Goal: Transaction & Acquisition: Book appointment/travel/reservation

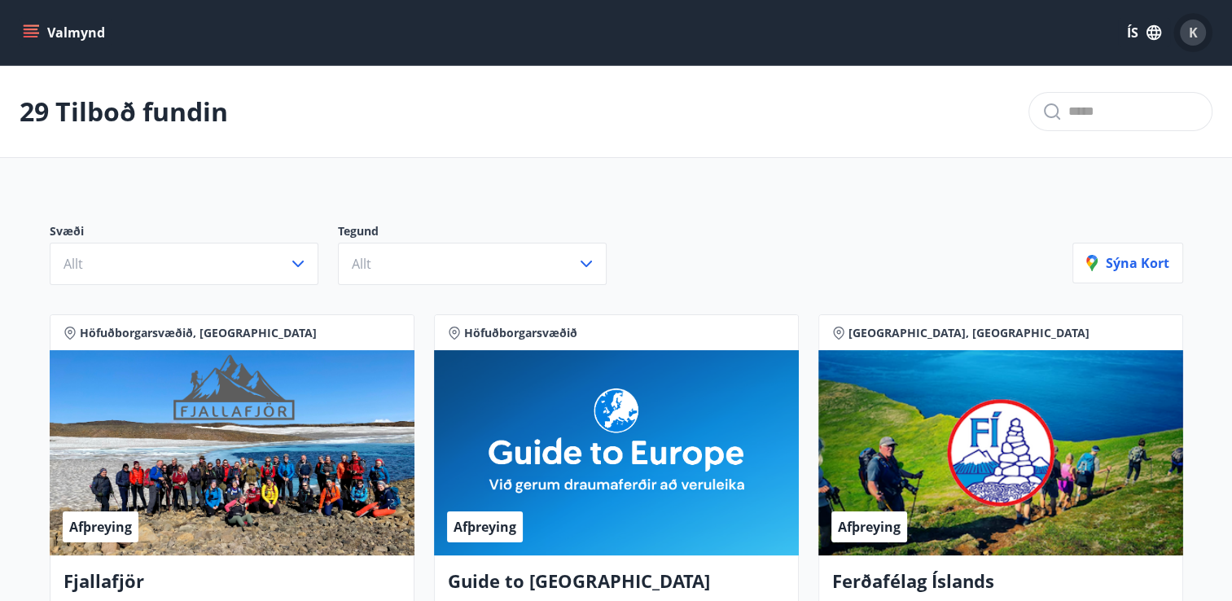
click at [1183, 44] on span "K" at bounding box center [1193, 33] width 26 height 26
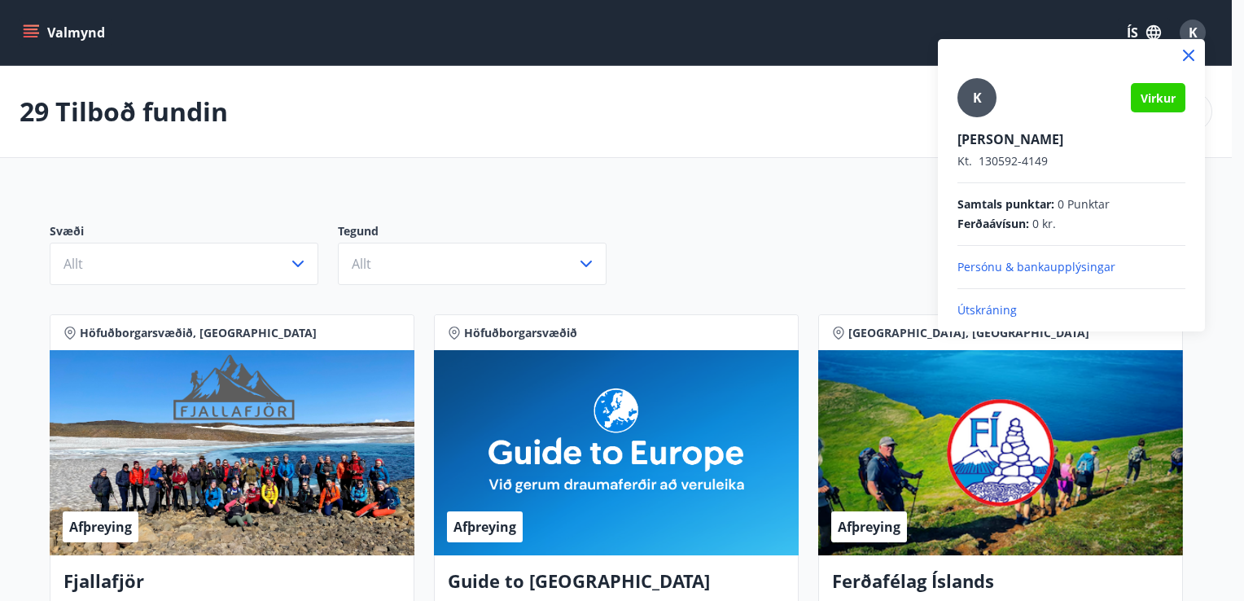
click at [831, 157] on div at bounding box center [622, 300] width 1244 height 601
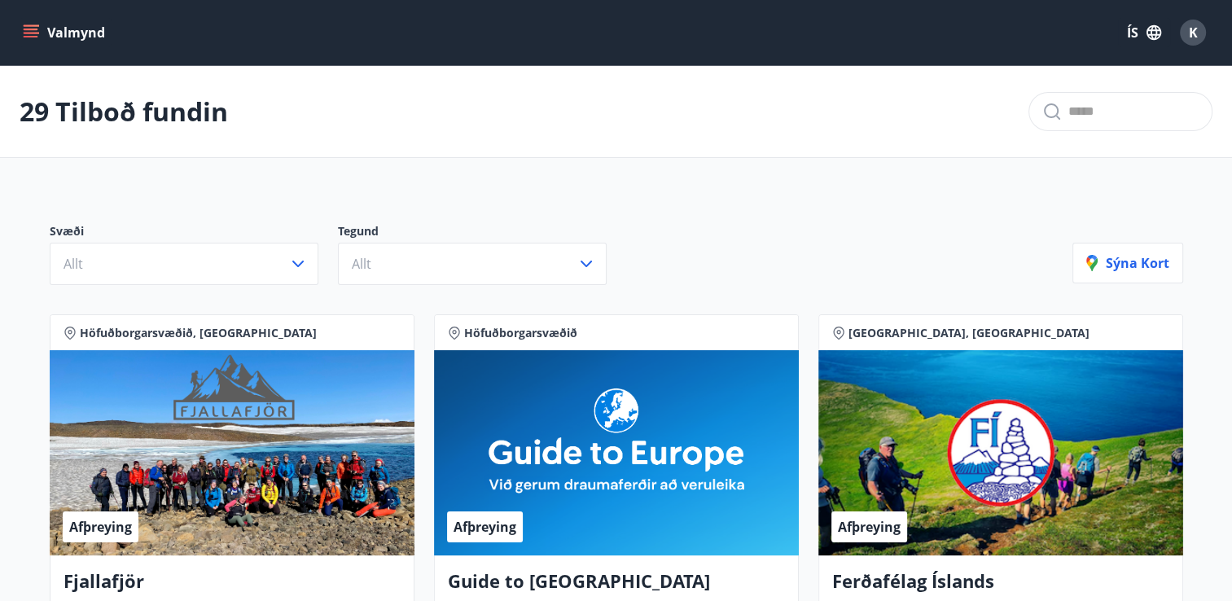
click at [78, 34] on button "Valmynd" at bounding box center [66, 32] width 92 height 29
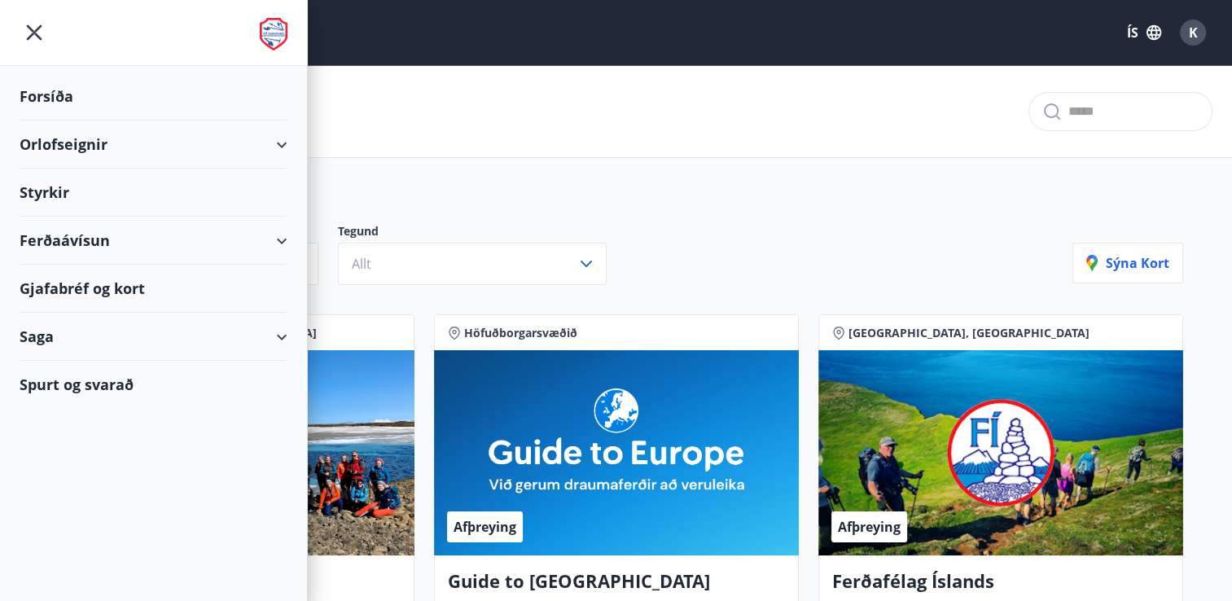
click at [130, 140] on div "Orlofseignir" at bounding box center [154, 145] width 268 height 48
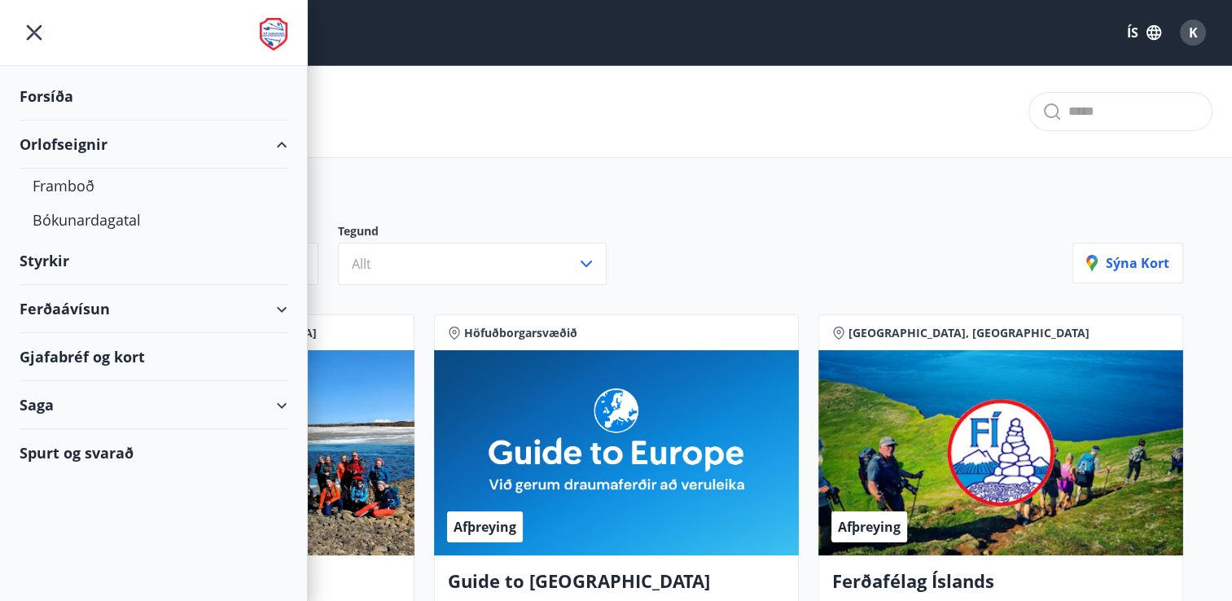
click at [130, 140] on div "Orlofseignir" at bounding box center [154, 145] width 268 height 48
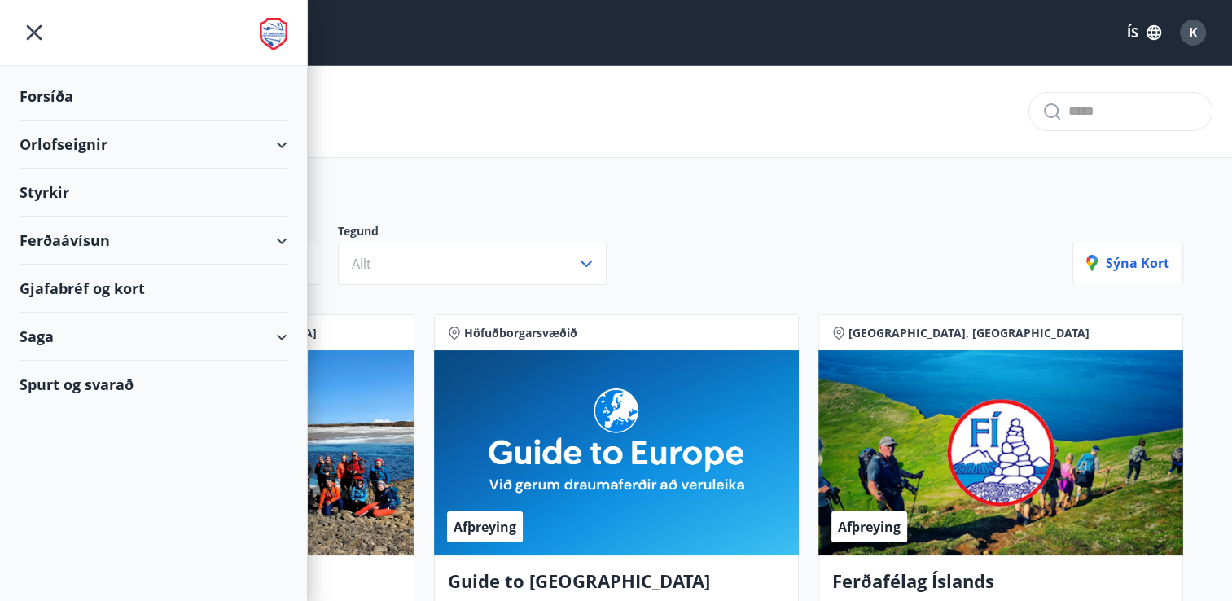
click at [130, 140] on div "Orlofseignir" at bounding box center [154, 145] width 268 height 48
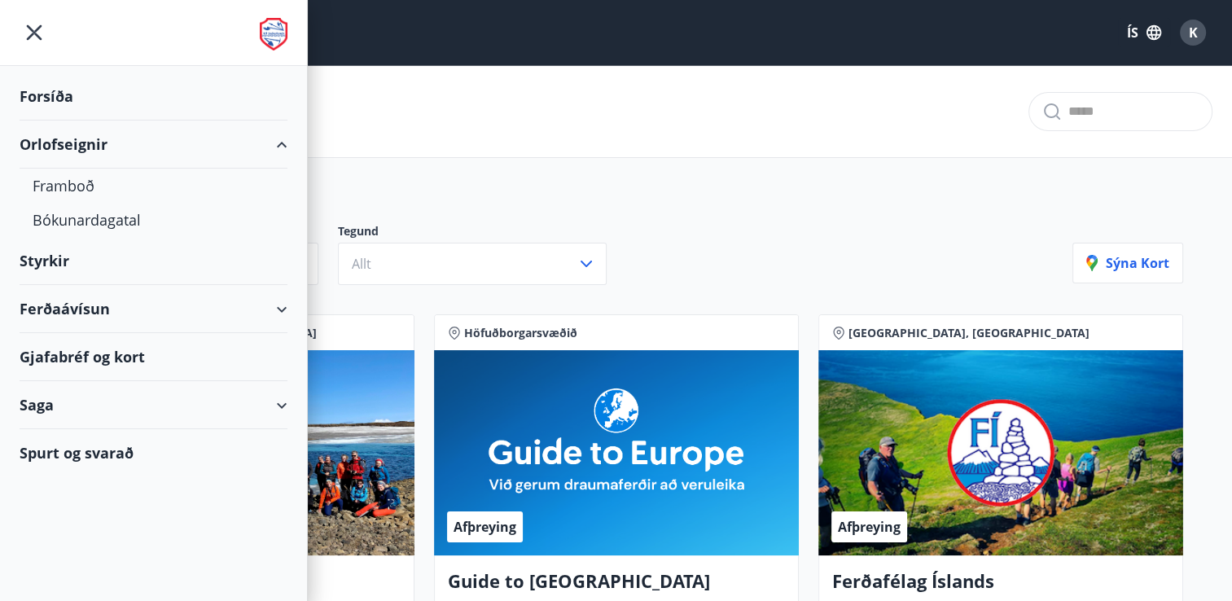
click at [130, 140] on div "Orlofseignir" at bounding box center [154, 145] width 268 height 48
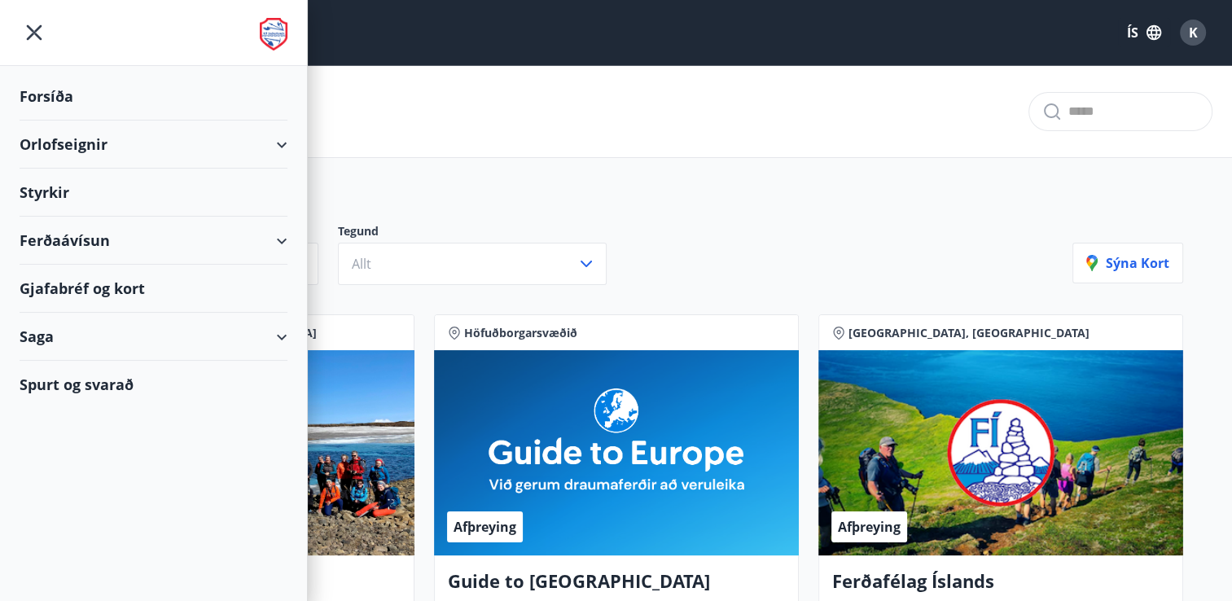
click at [117, 238] on div "Ferðaávísun" at bounding box center [154, 241] width 268 height 48
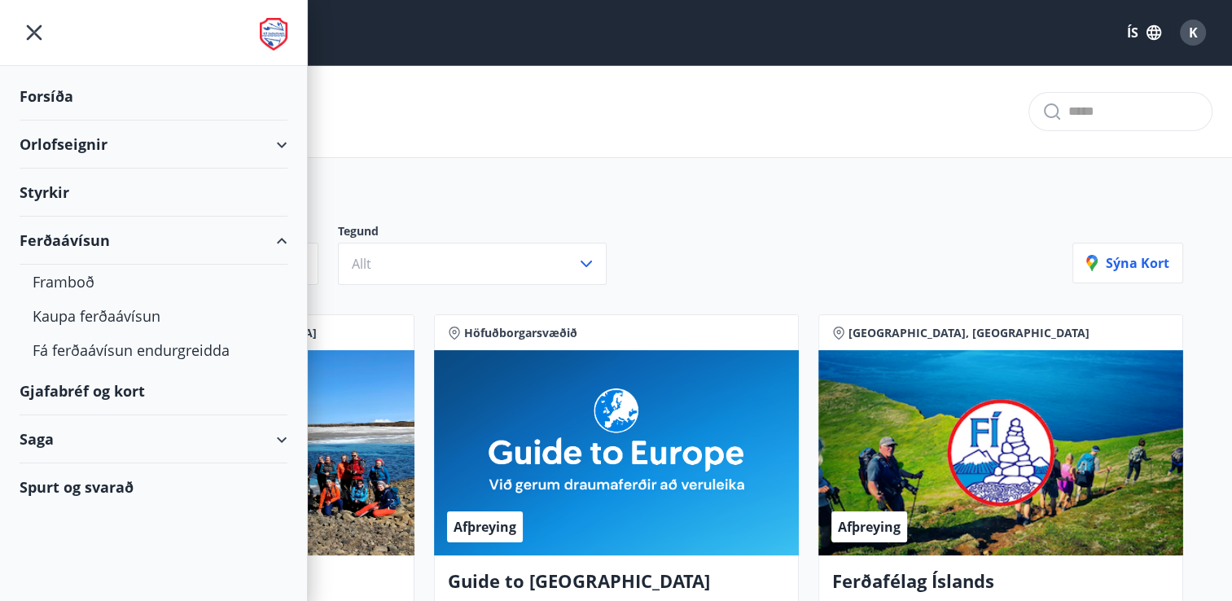
click at [117, 238] on div "Ferðaávísun" at bounding box center [154, 241] width 268 height 48
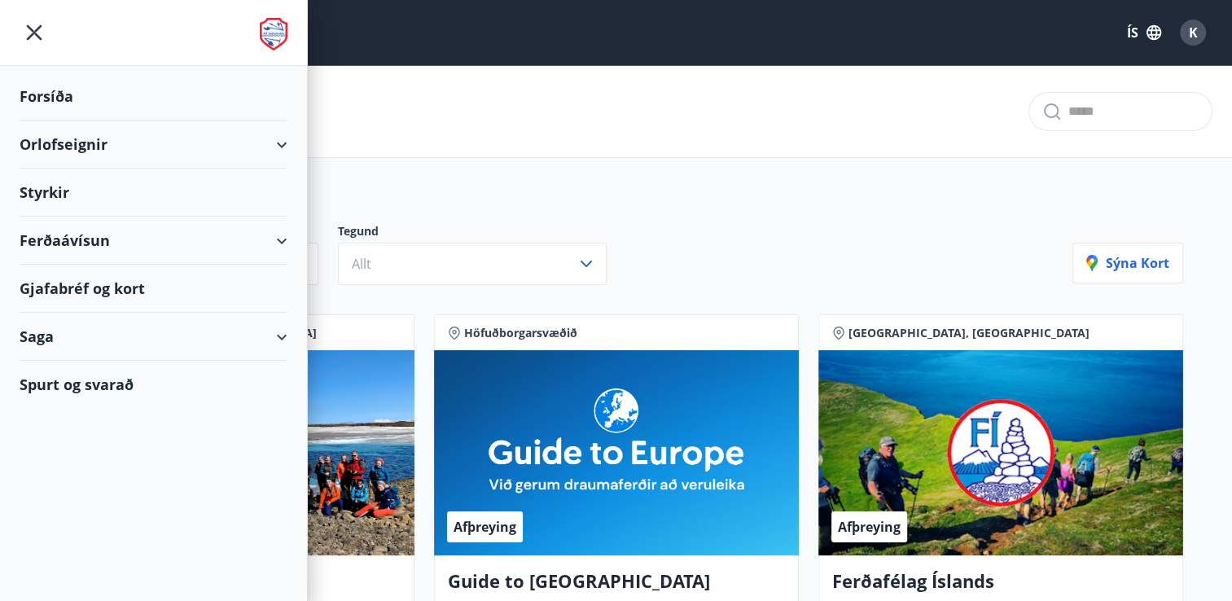
click at [116, 289] on div "Gjafabréf og kort" at bounding box center [154, 289] width 268 height 48
click at [700, 270] on div "Svæði Allt Tegund Allt" at bounding box center [561, 254] width 1023 height 62
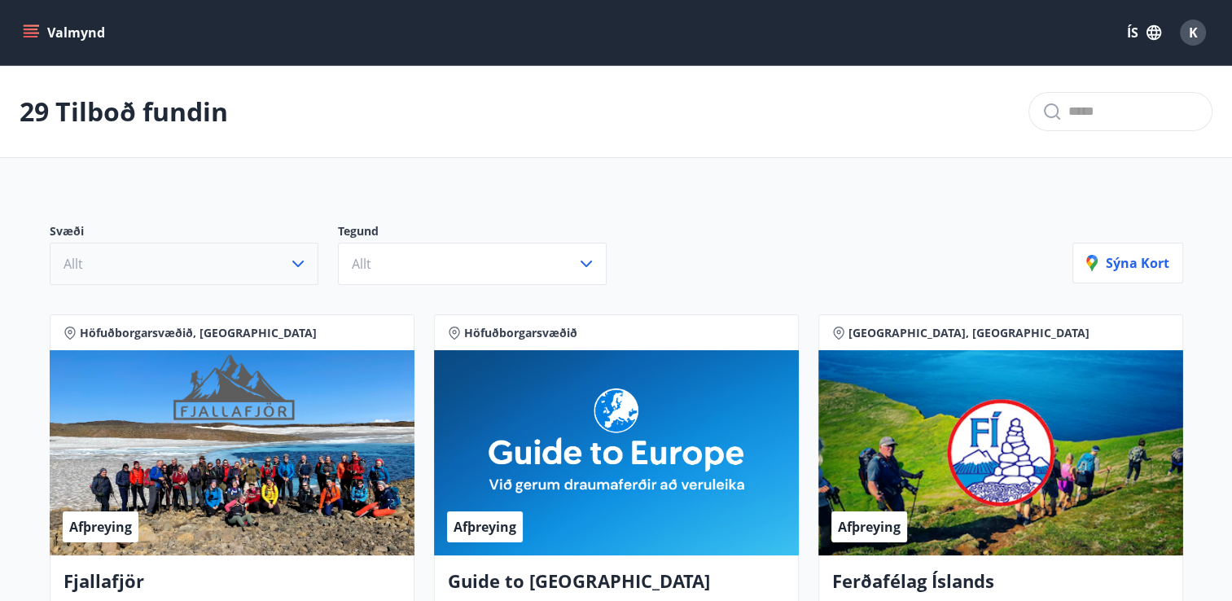
click at [296, 259] on icon "button" at bounding box center [298, 264] width 20 height 20
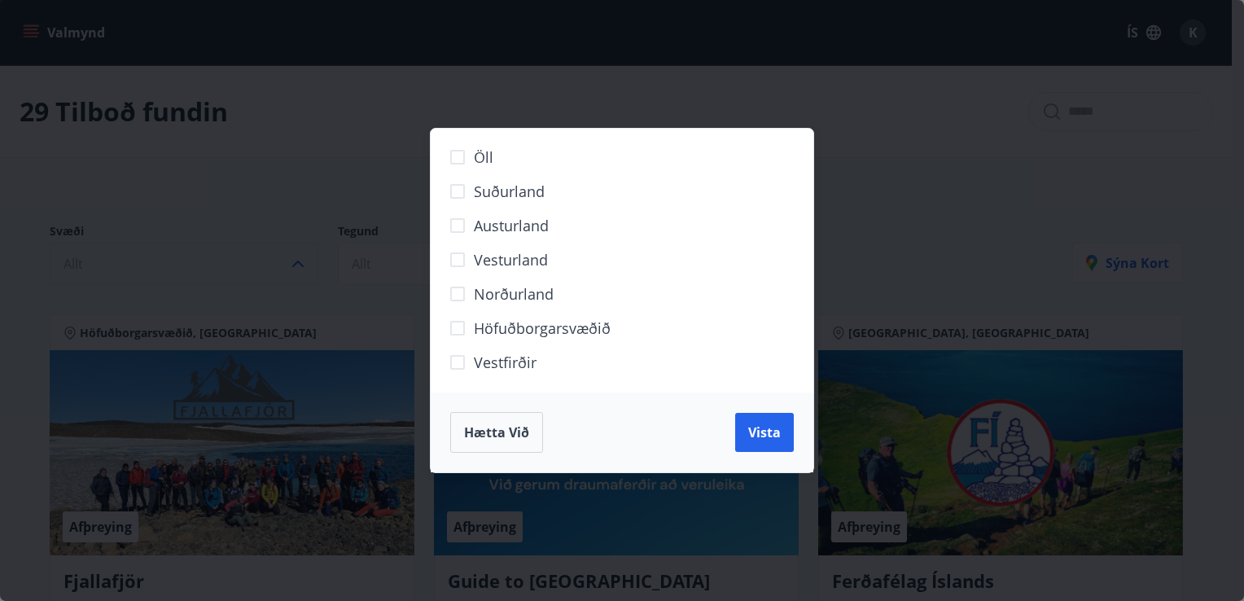
click at [854, 237] on div "Öll Suðurland [GEOGRAPHIC_DATA] [GEOGRAPHIC_DATA] Norðurland Höfuðborgarsvæðið …" at bounding box center [622, 300] width 1244 height 601
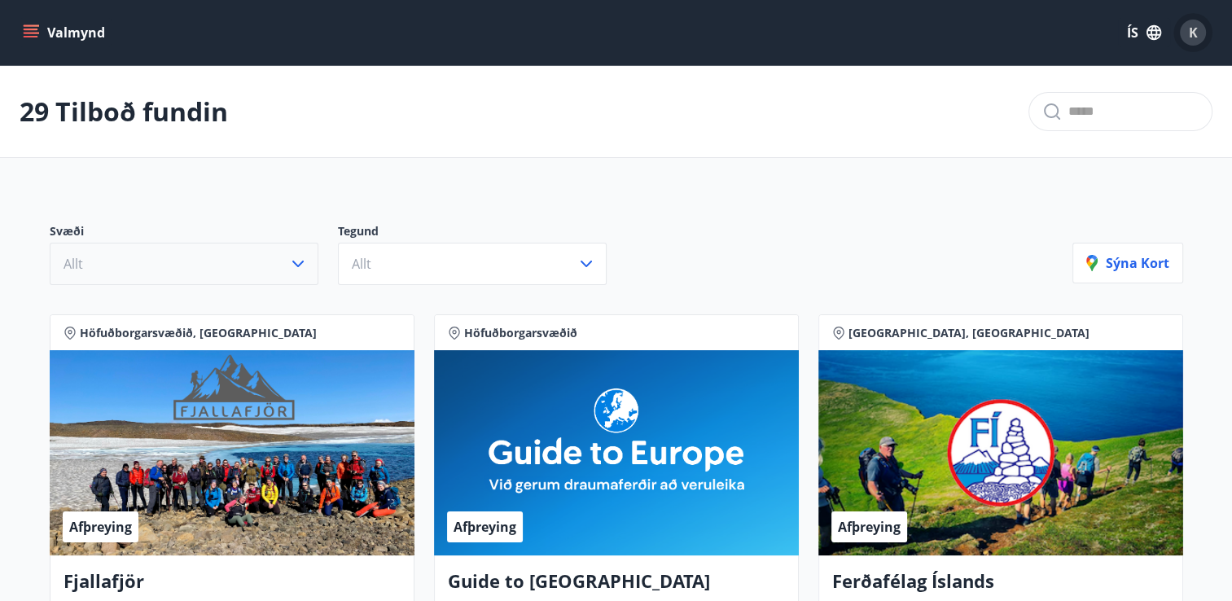
click at [1179, 21] on button "K" at bounding box center [1193, 32] width 39 height 39
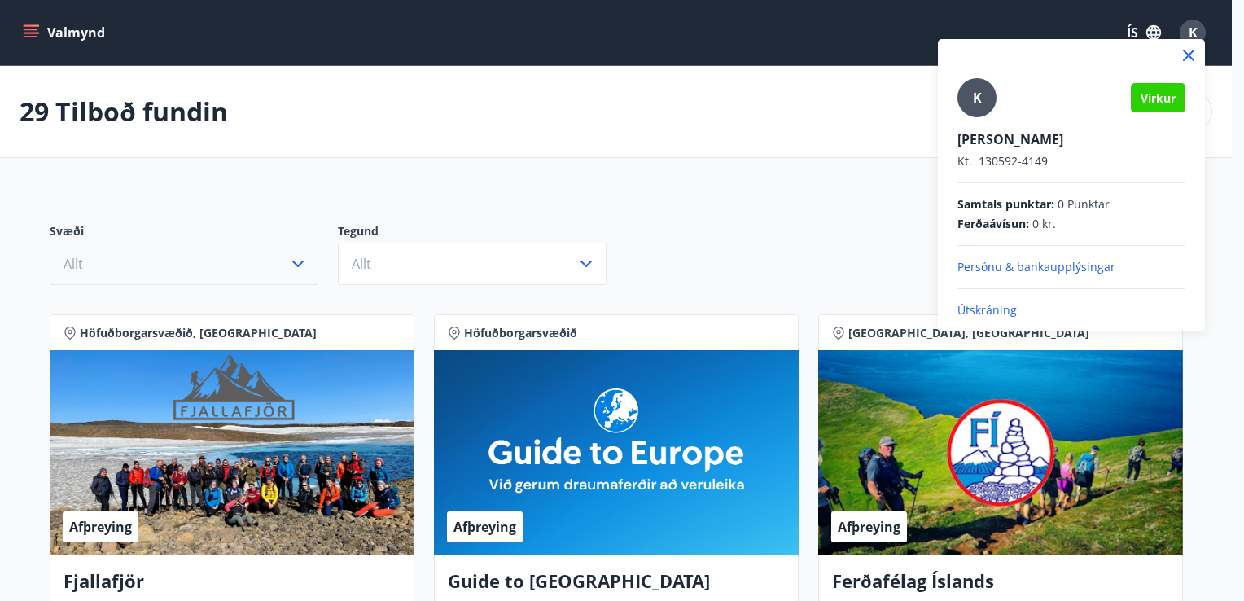
click at [933, 33] on div at bounding box center [622, 300] width 1244 height 601
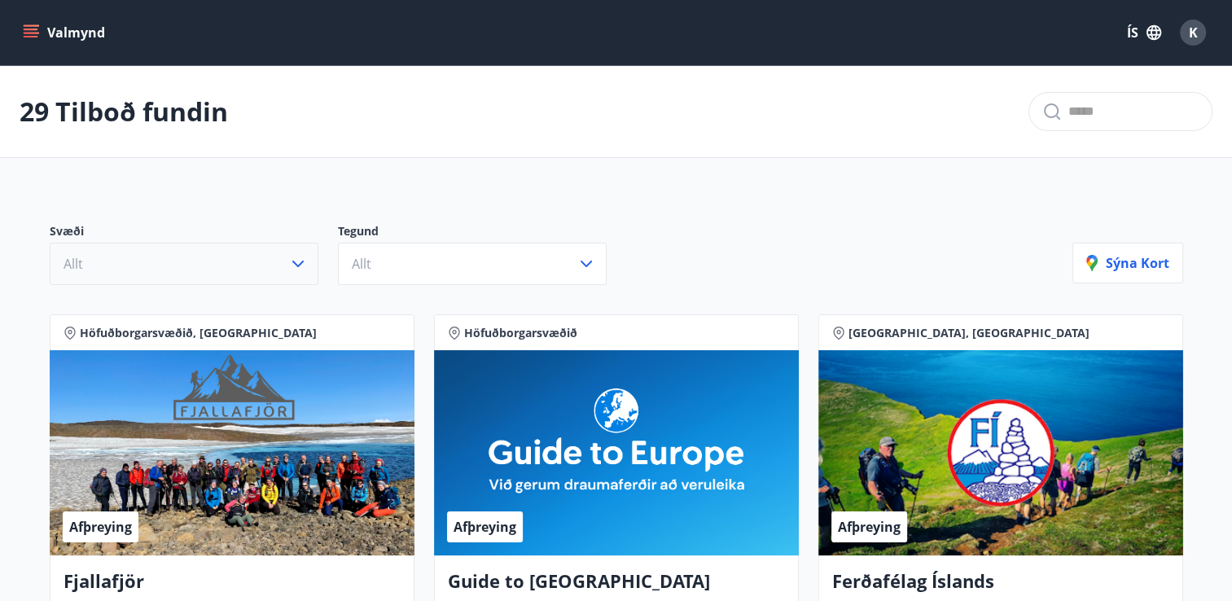
click at [52, 37] on button "Valmynd" at bounding box center [66, 32] width 92 height 29
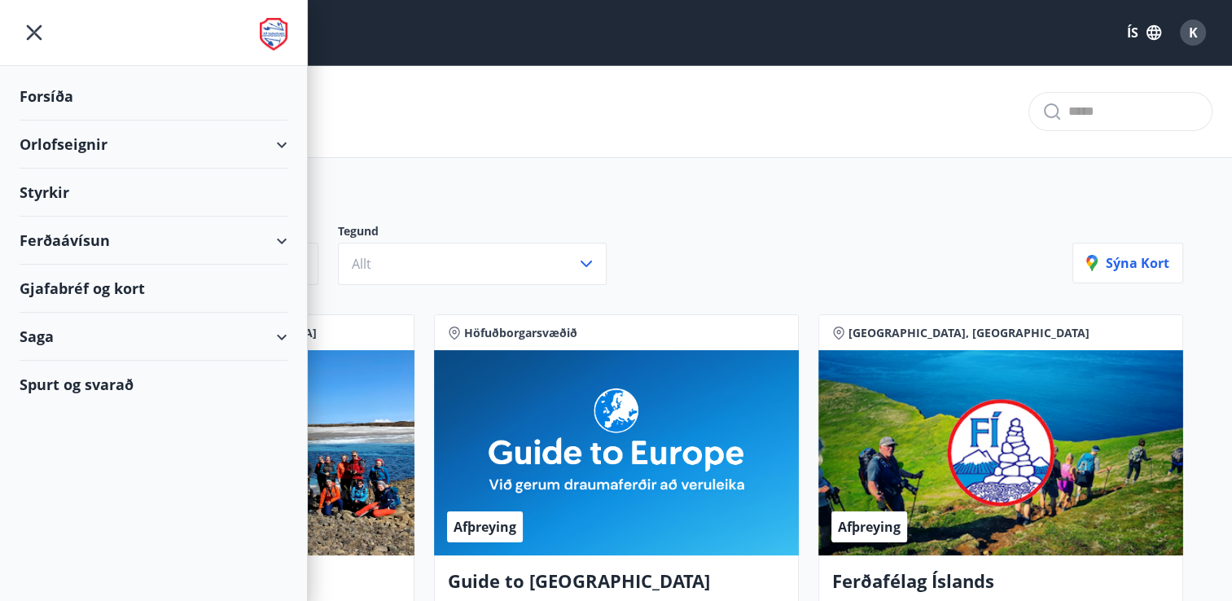
click at [321, 94] on div "29 Tilboð fundin" at bounding box center [616, 112] width 1232 height 92
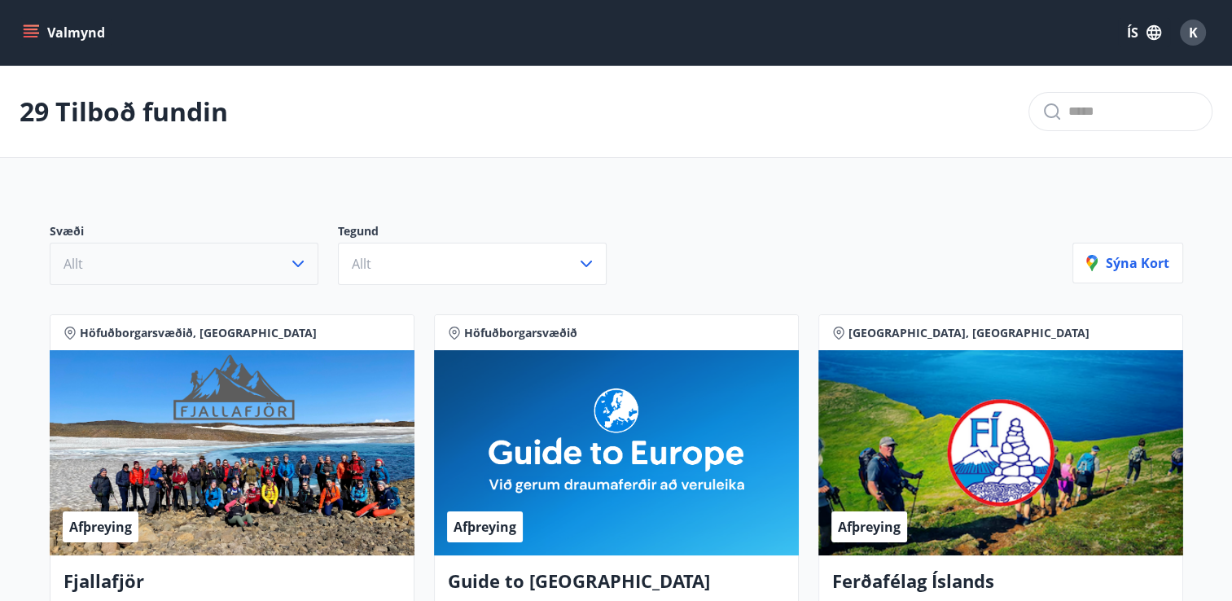
click at [1196, 38] on span "K" at bounding box center [1193, 33] width 9 height 18
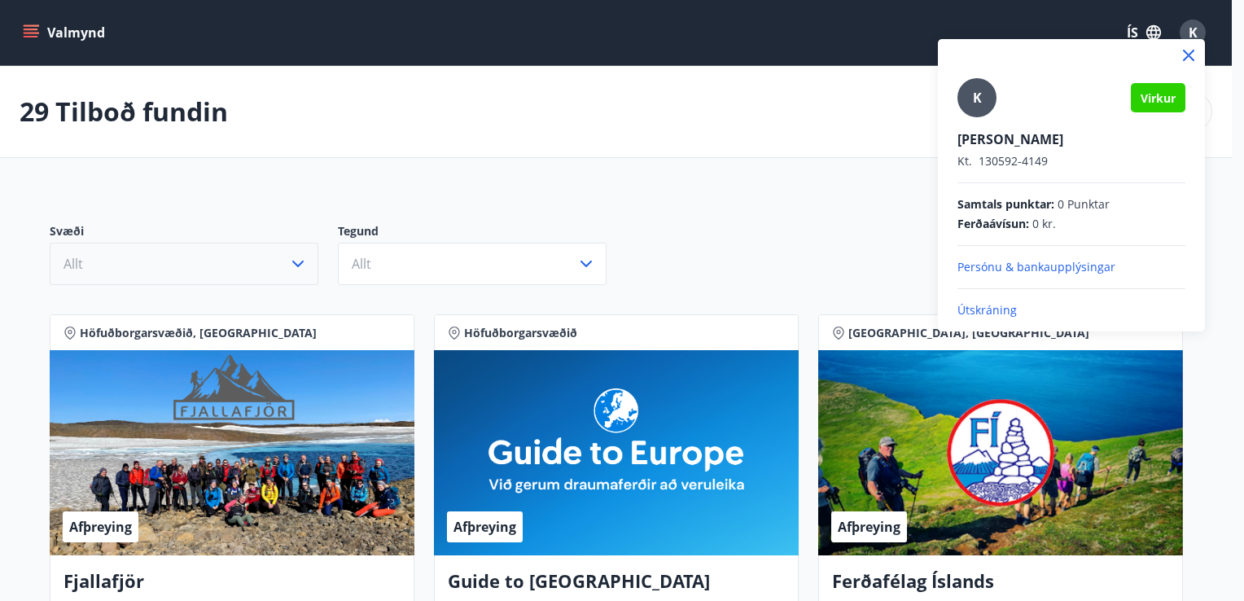
click at [989, 88] on div "K" at bounding box center [977, 97] width 39 height 39
click at [989, 120] on input "K" at bounding box center [1069, 128] width 222 height 17
click at [1156, 102] on span "Virkur" at bounding box center [1158, 97] width 35 height 15
click at [834, 162] on div at bounding box center [622, 300] width 1244 height 601
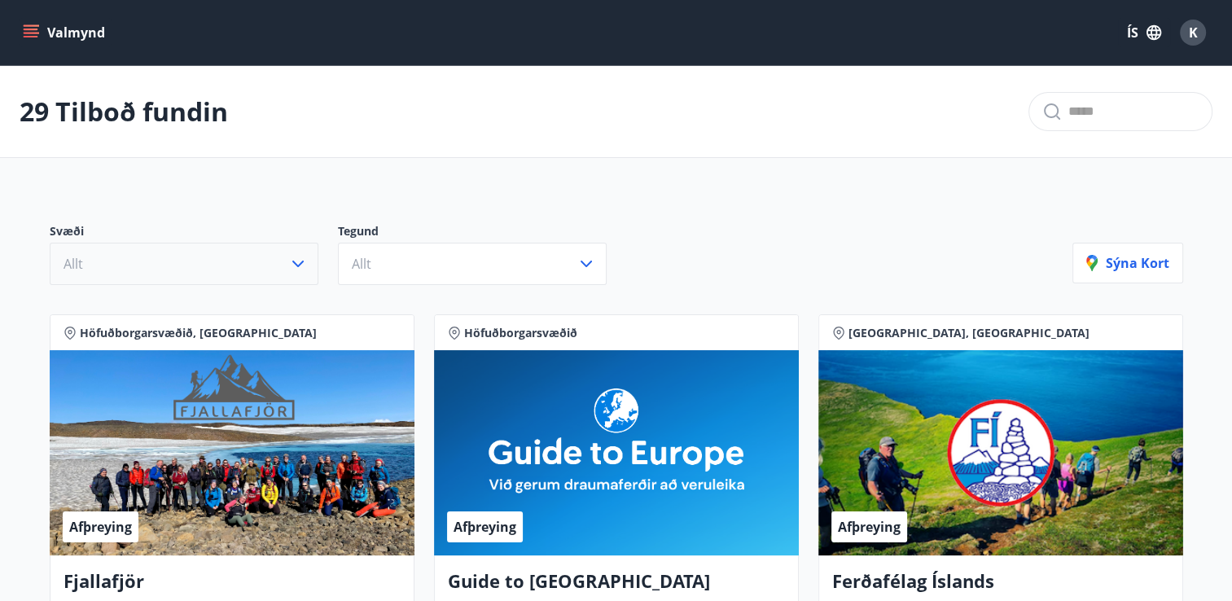
click at [62, 37] on button "Valmynd" at bounding box center [66, 32] width 92 height 29
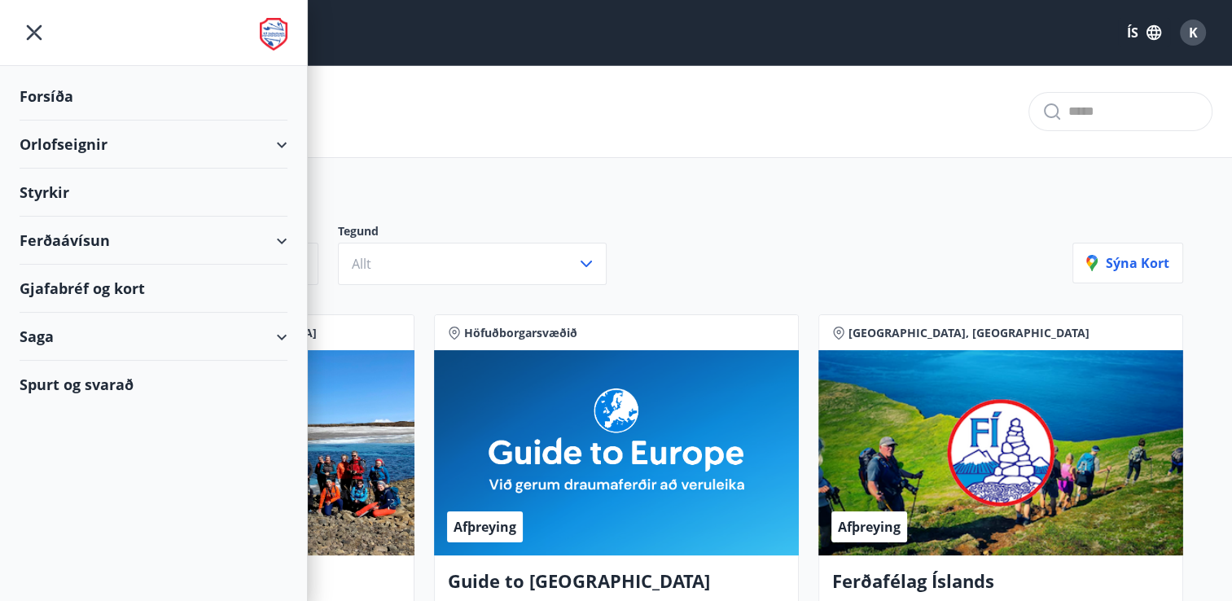
click at [153, 135] on div "Orlofseignir" at bounding box center [154, 145] width 268 height 48
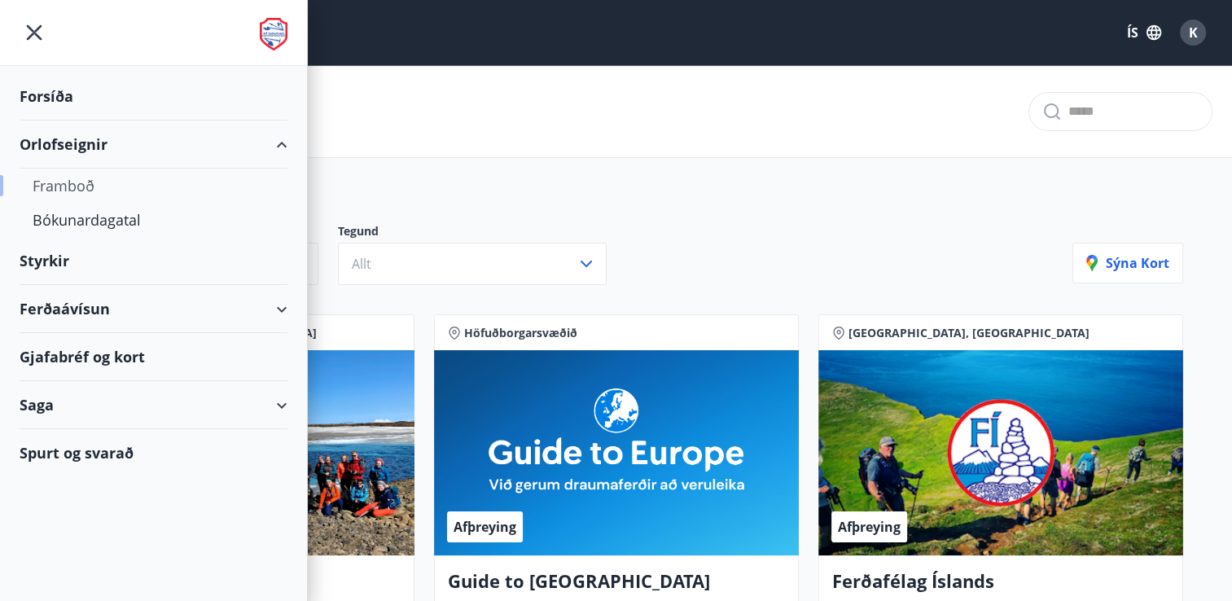
click at [89, 182] on div "Framboð" at bounding box center [154, 186] width 242 height 34
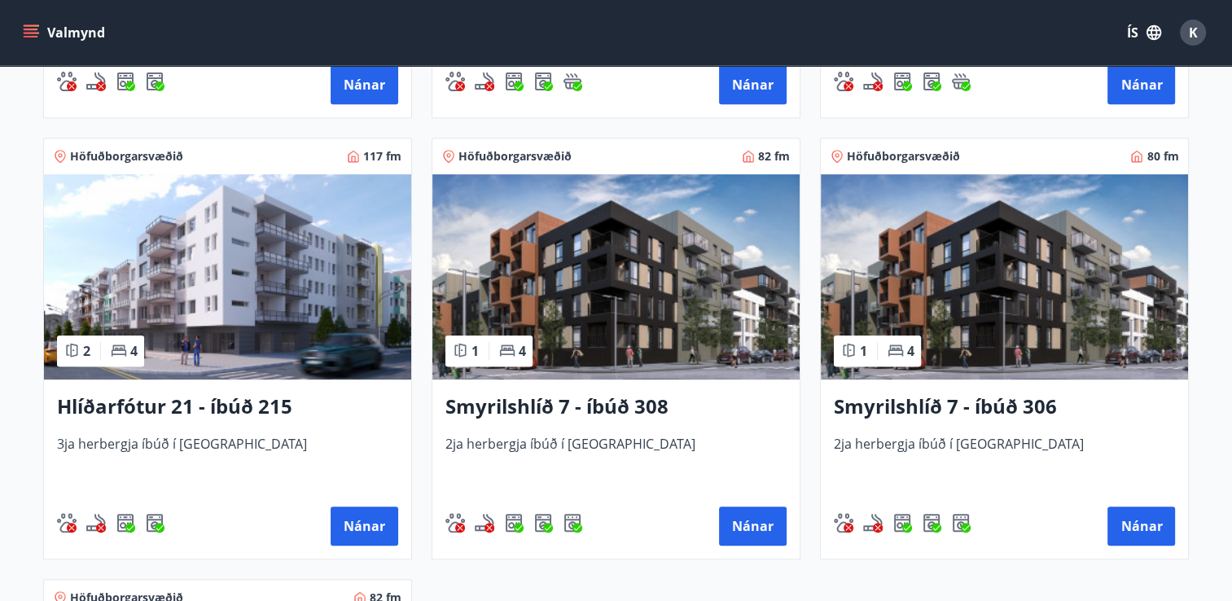
scroll to position [686, 0]
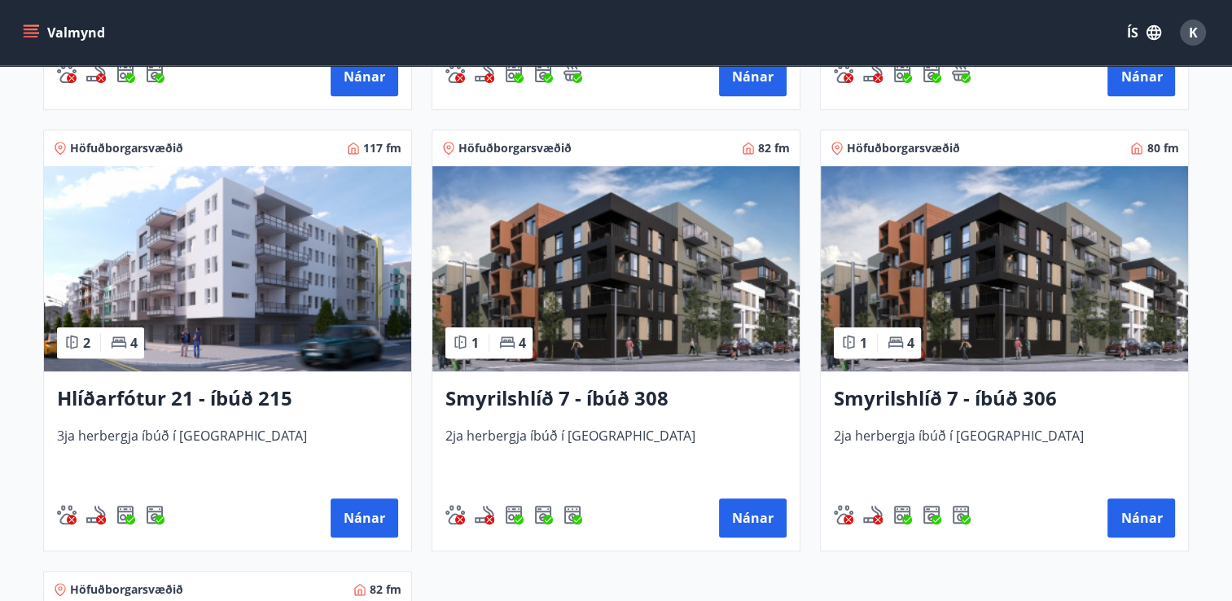
drag, startPoint x: 591, startPoint y: 389, endPoint x: 568, endPoint y: 393, distance: 23.8
click at [568, 393] on div "Smyrilshlíð 7 - íbúð 308 2ja herbergja íbúð í [GEOGRAPHIC_DATA]" at bounding box center [615, 460] width 367 height 179
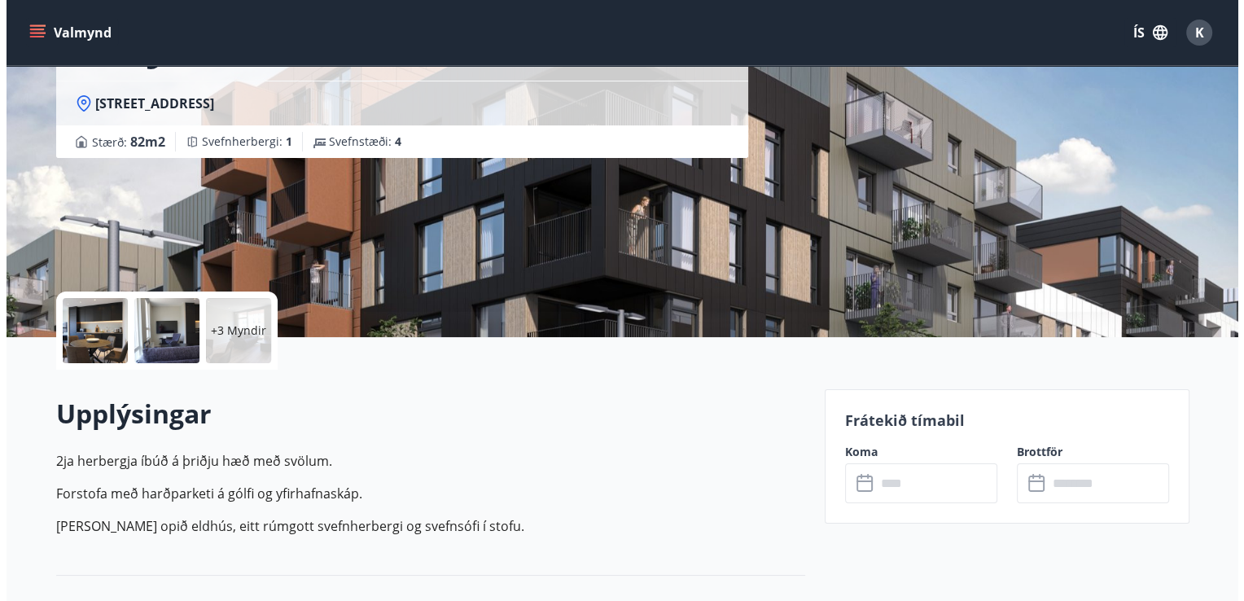
scroll to position [138, 0]
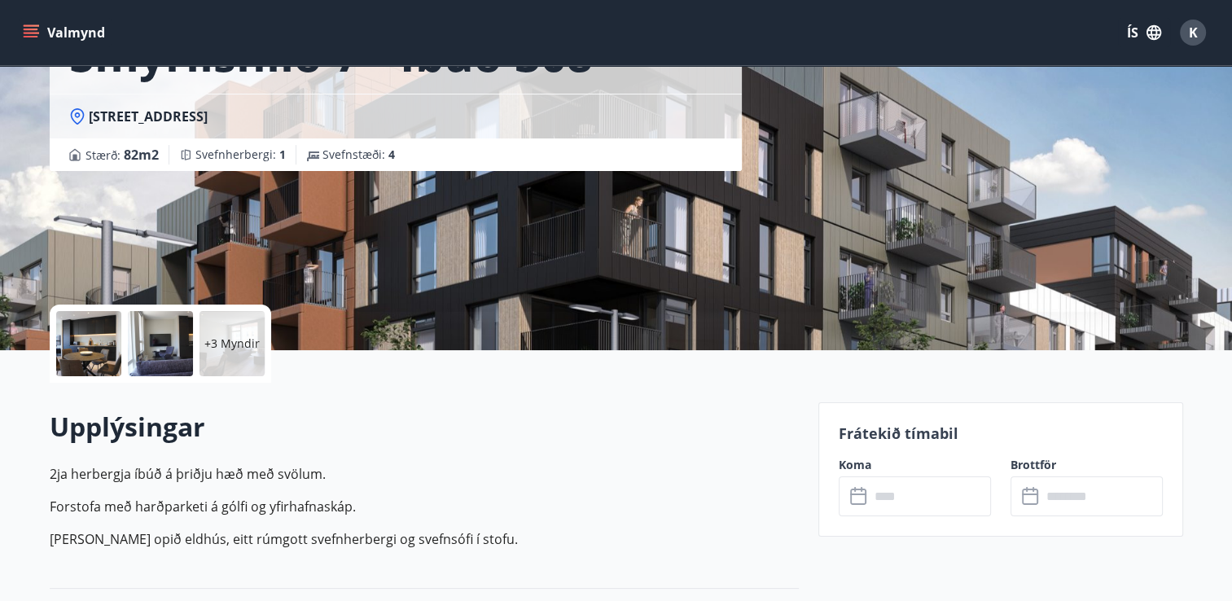
click at [103, 329] on div at bounding box center [88, 343] width 65 height 65
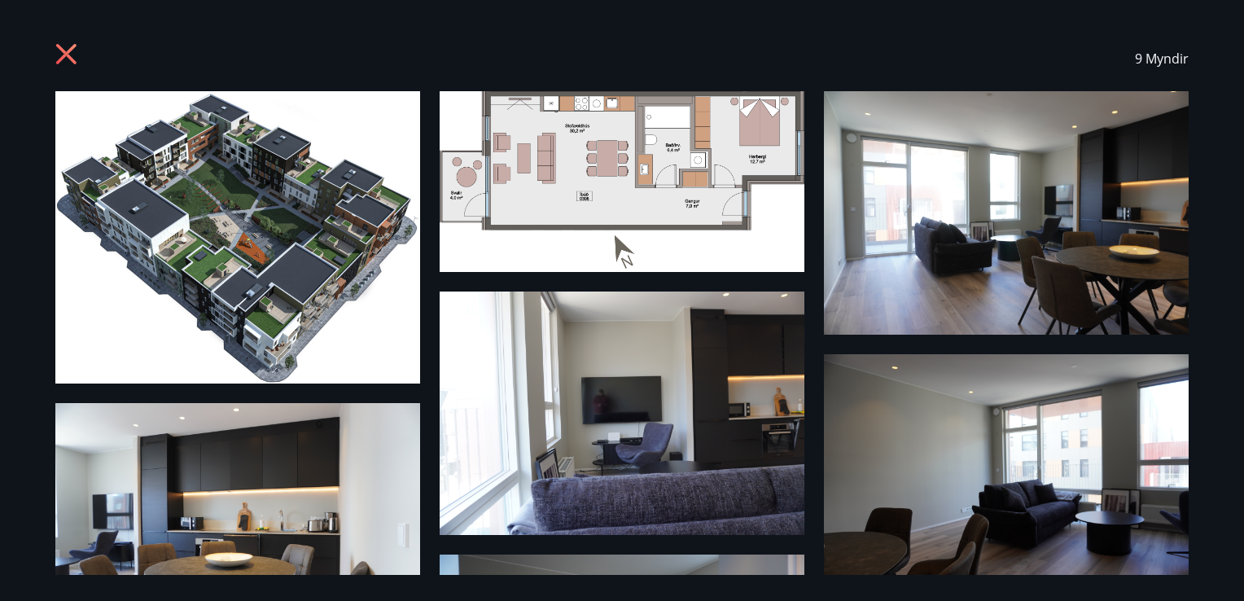
click at [287, 226] on img at bounding box center [237, 237] width 365 height 292
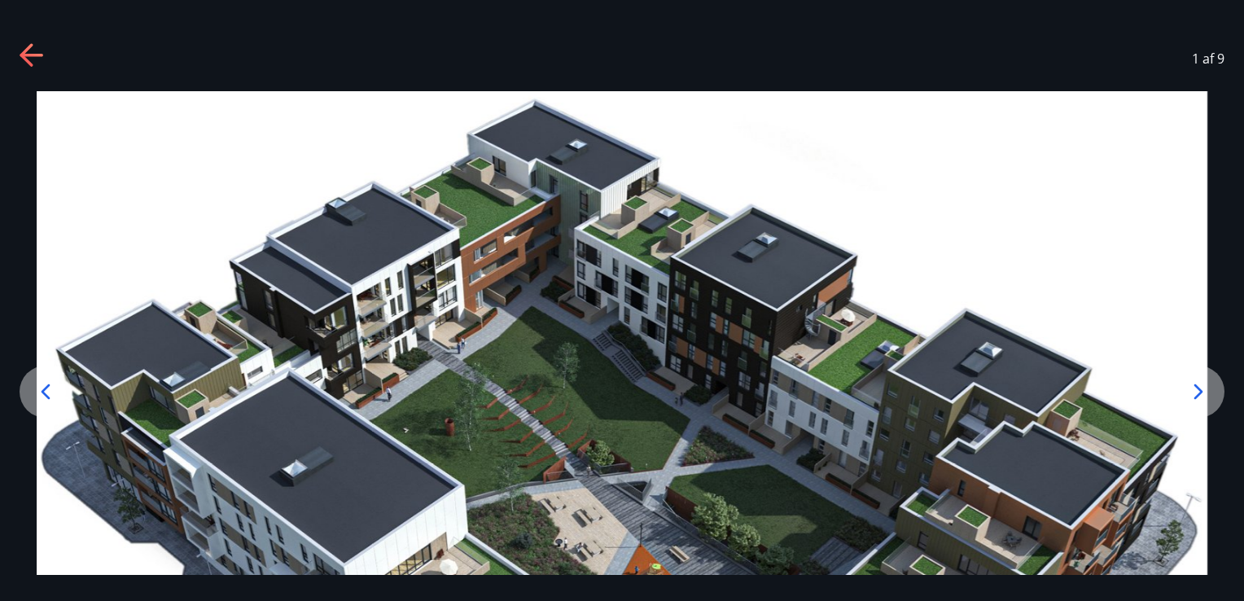
click at [1185, 393] on div at bounding box center [1199, 392] width 52 height 52
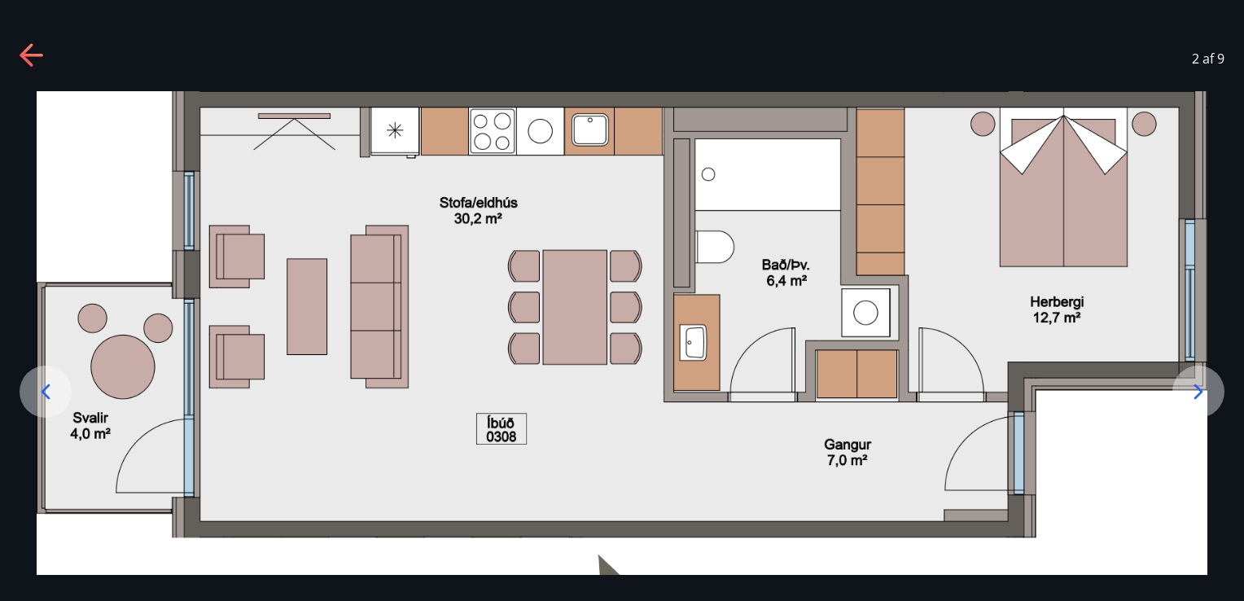
click at [1185, 393] on div at bounding box center [1199, 392] width 52 height 52
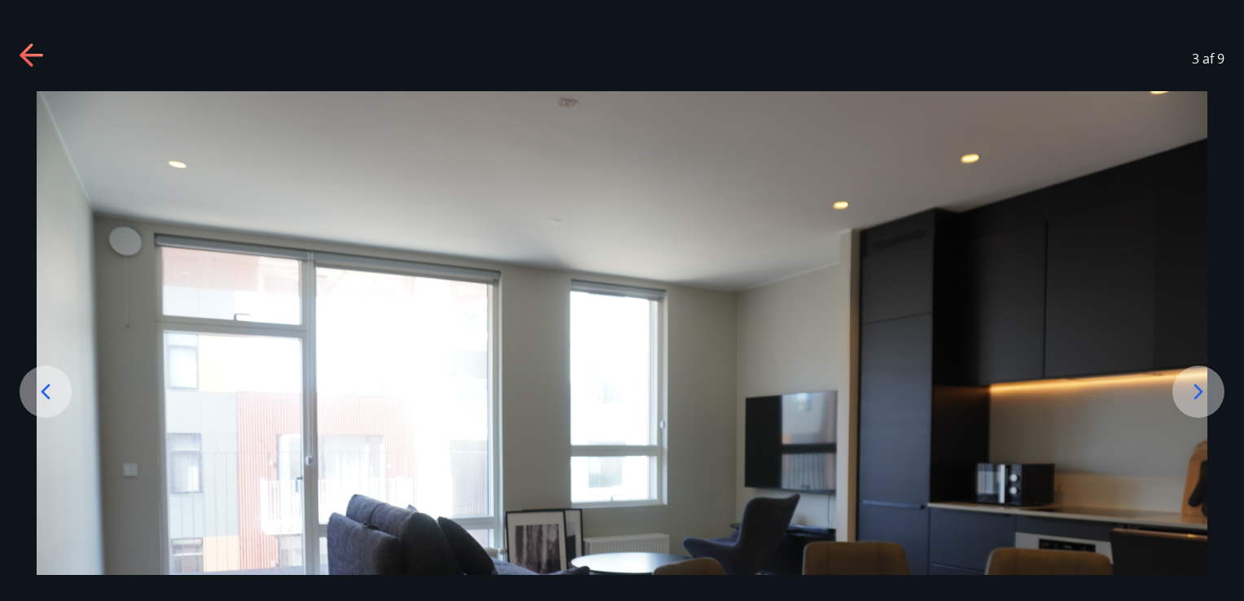
click at [1185, 393] on div at bounding box center [1199, 392] width 52 height 52
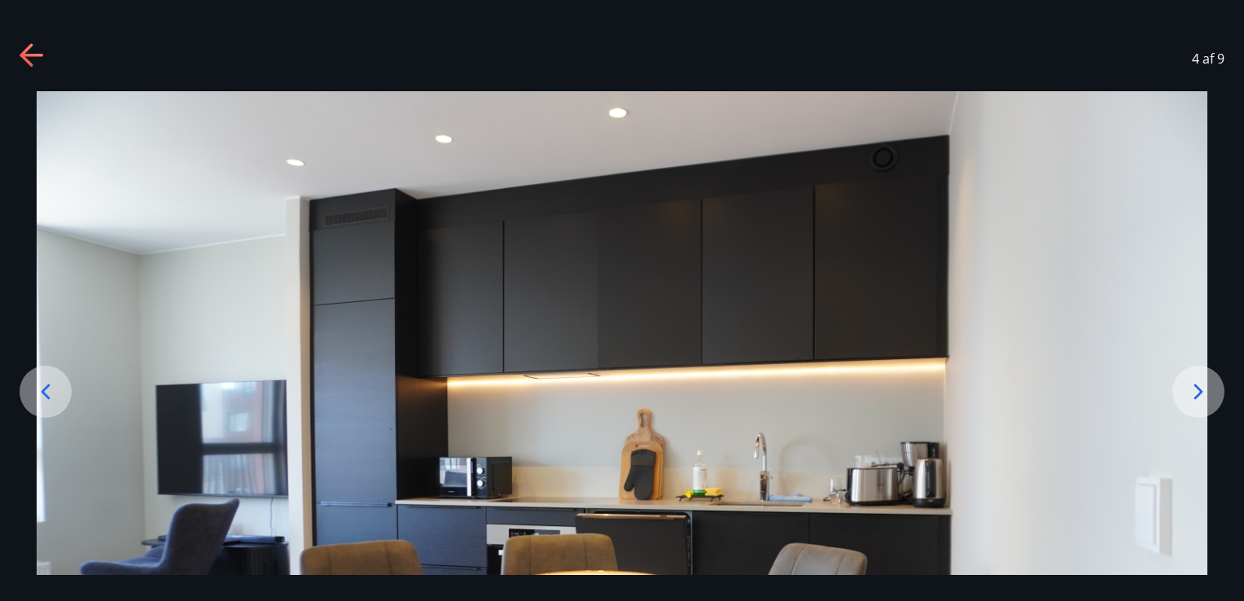
click at [1185, 393] on div at bounding box center [1199, 392] width 52 height 52
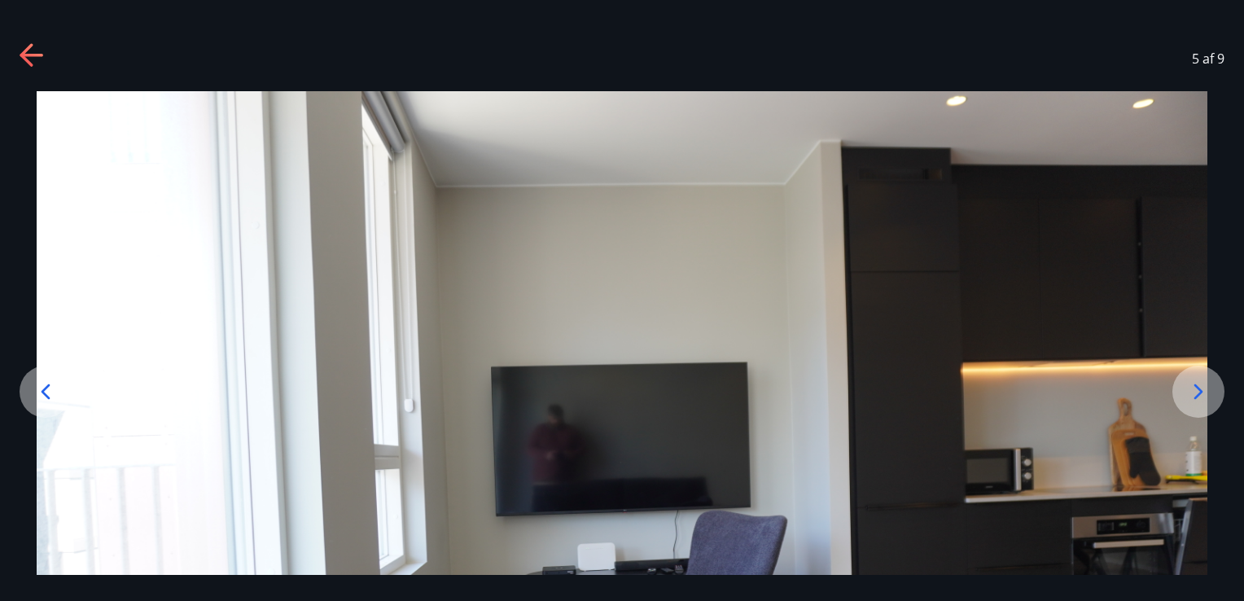
click at [1185, 393] on div at bounding box center [1199, 392] width 52 height 52
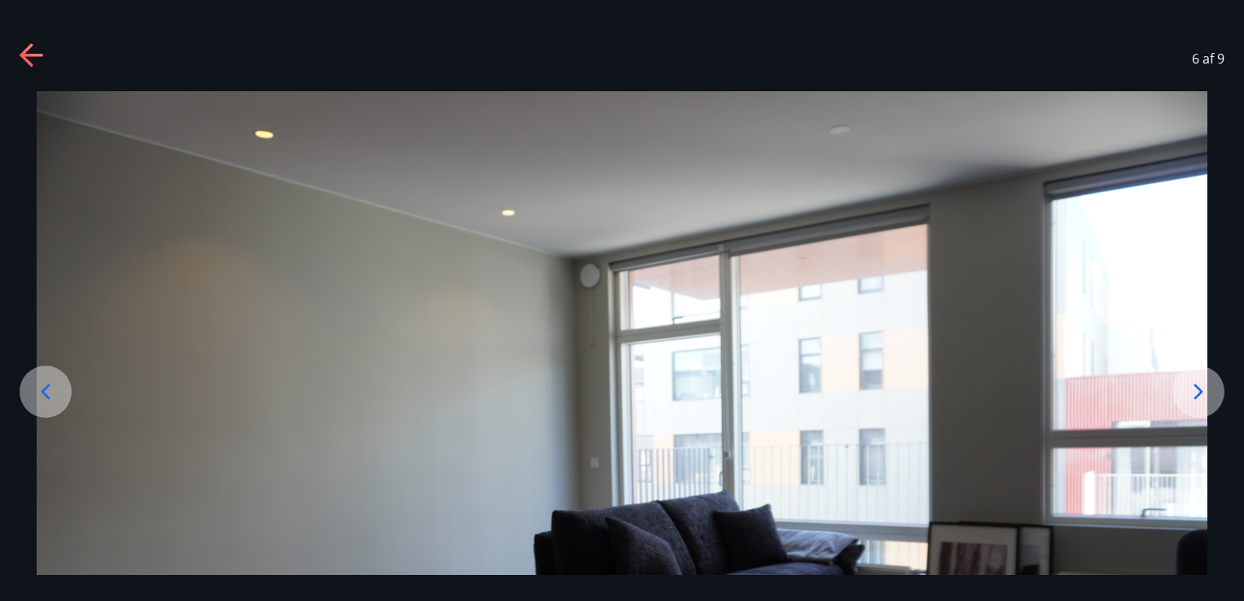
click at [1185, 393] on div at bounding box center [1199, 392] width 52 height 52
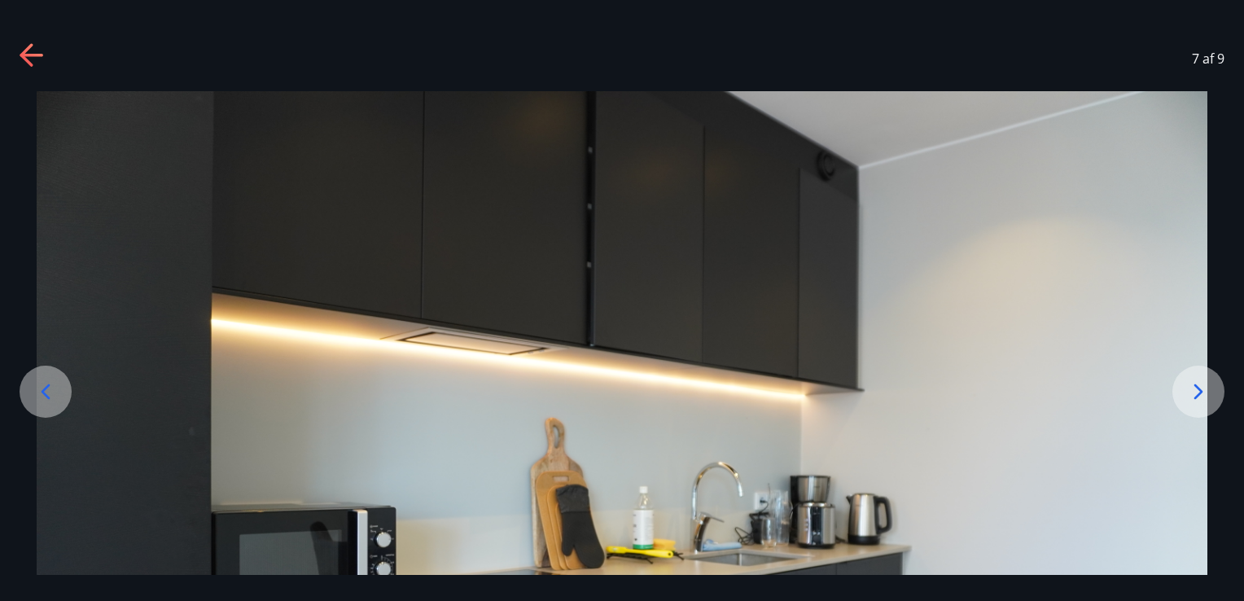
click at [1185, 393] on div at bounding box center [1199, 392] width 52 height 52
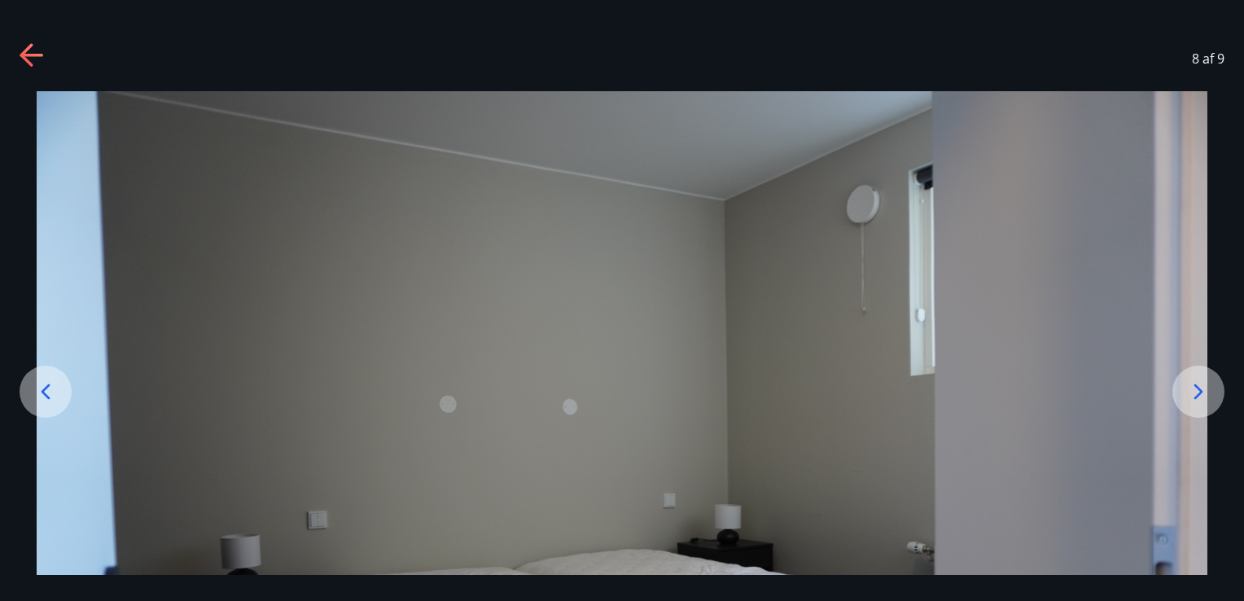
click at [1215, 266] on div at bounding box center [622, 481] width 1244 height 781
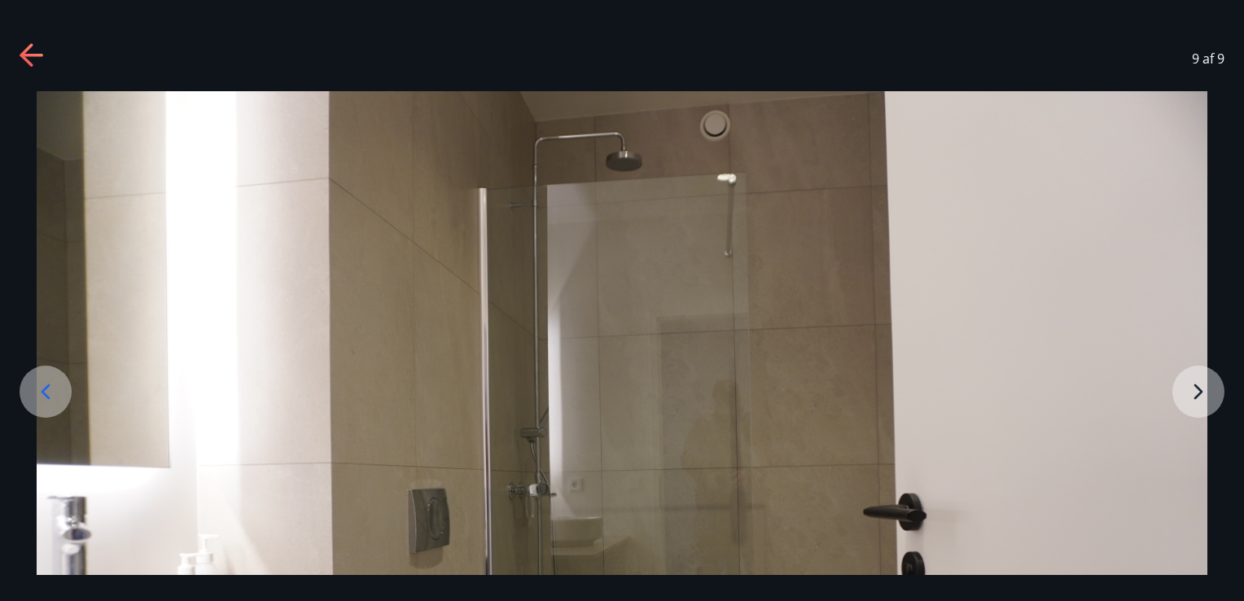
scroll to position [33, 0]
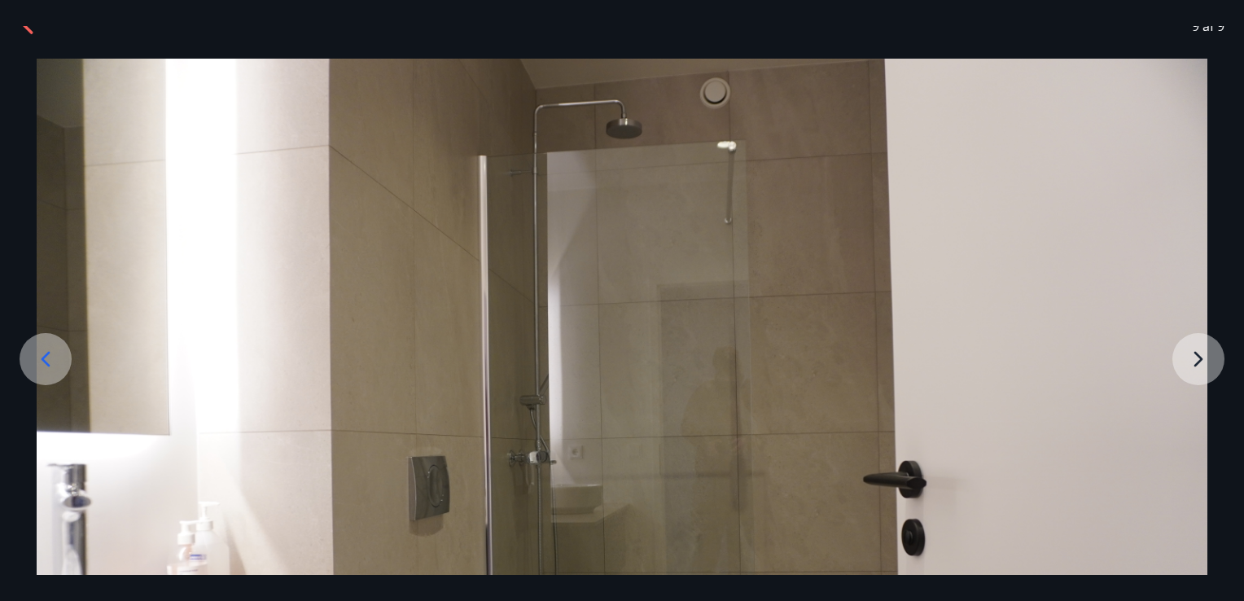
click at [64, 354] on div at bounding box center [46, 359] width 52 height 52
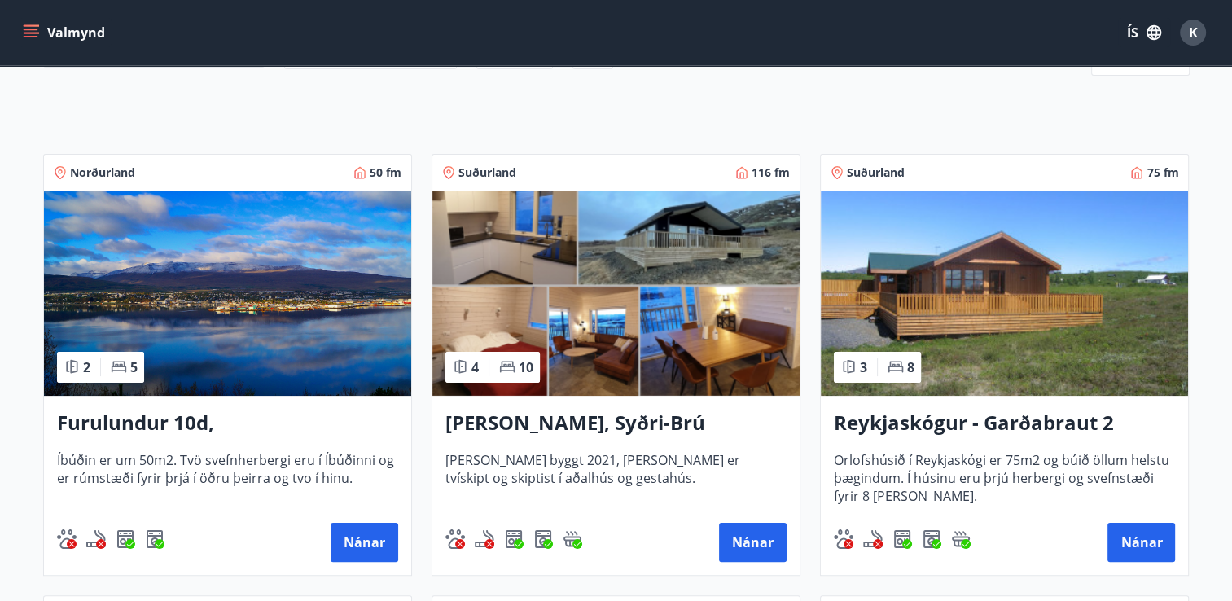
scroll to position [272, 0]
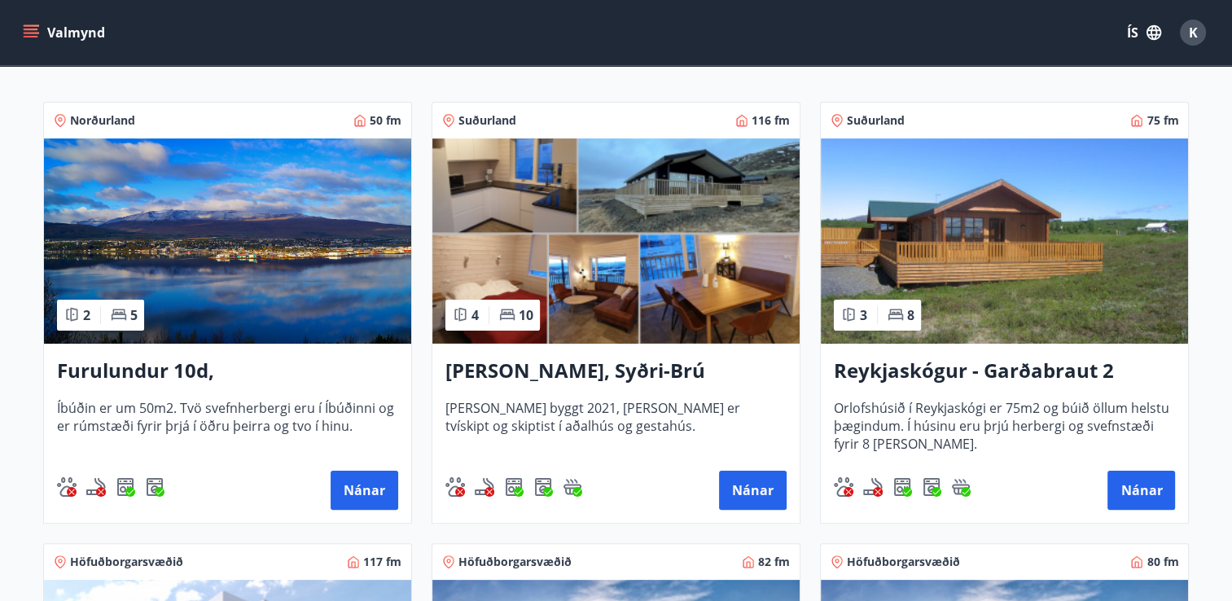
click at [551, 236] on img at bounding box center [615, 240] width 367 height 205
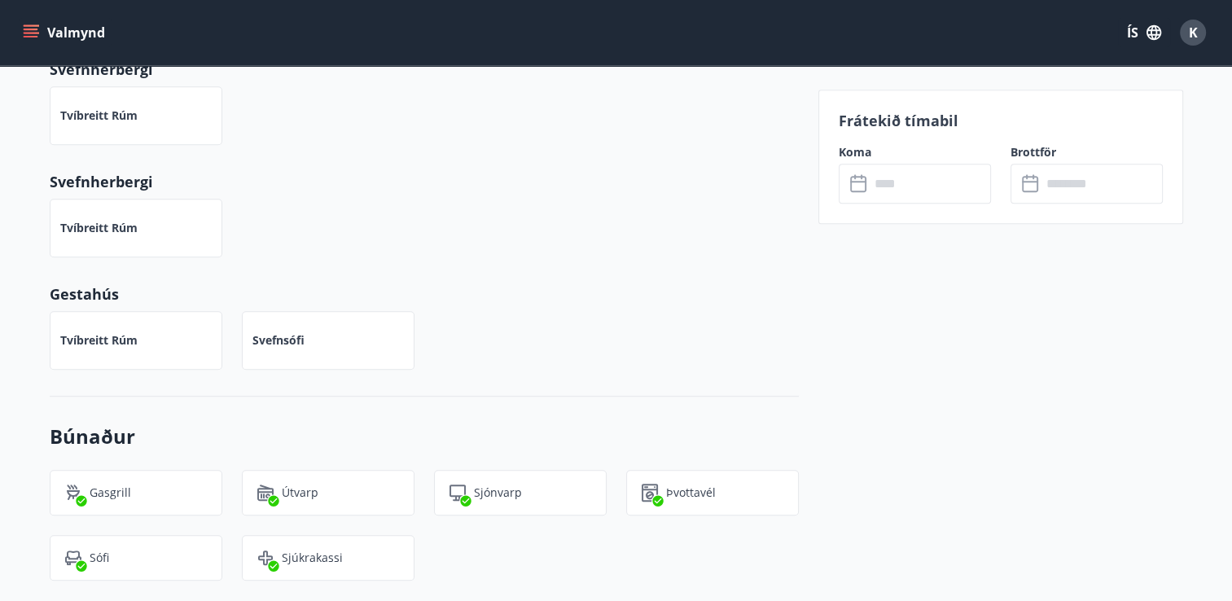
scroll to position [1111, 0]
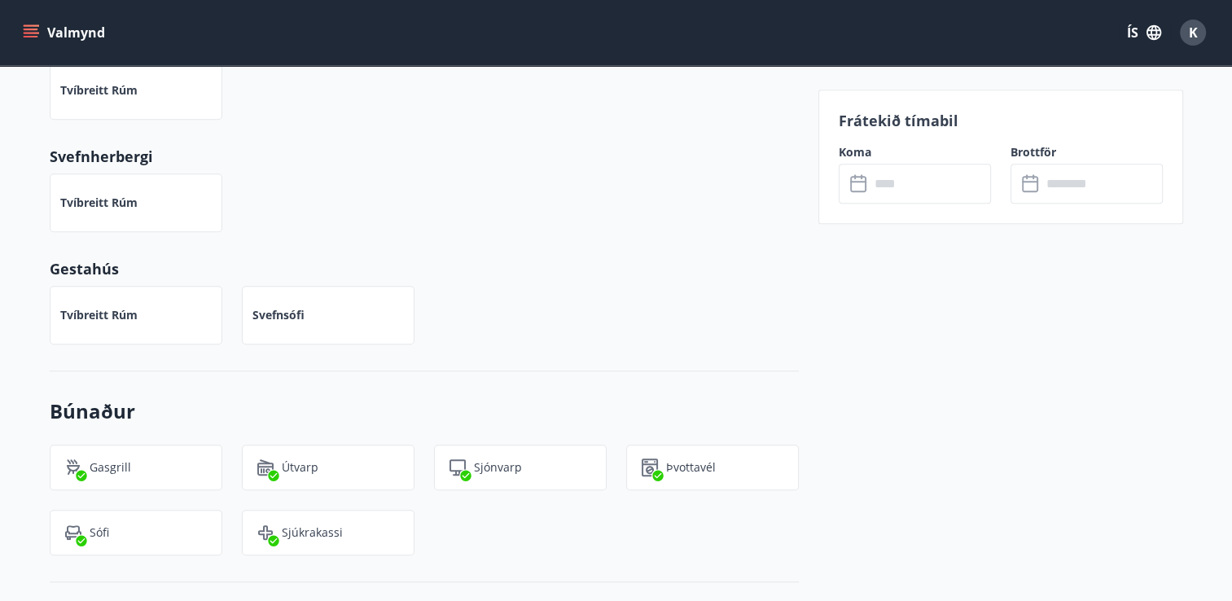
click at [925, 193] on input "text" at bounding box center [930, 184] width 121 height 40
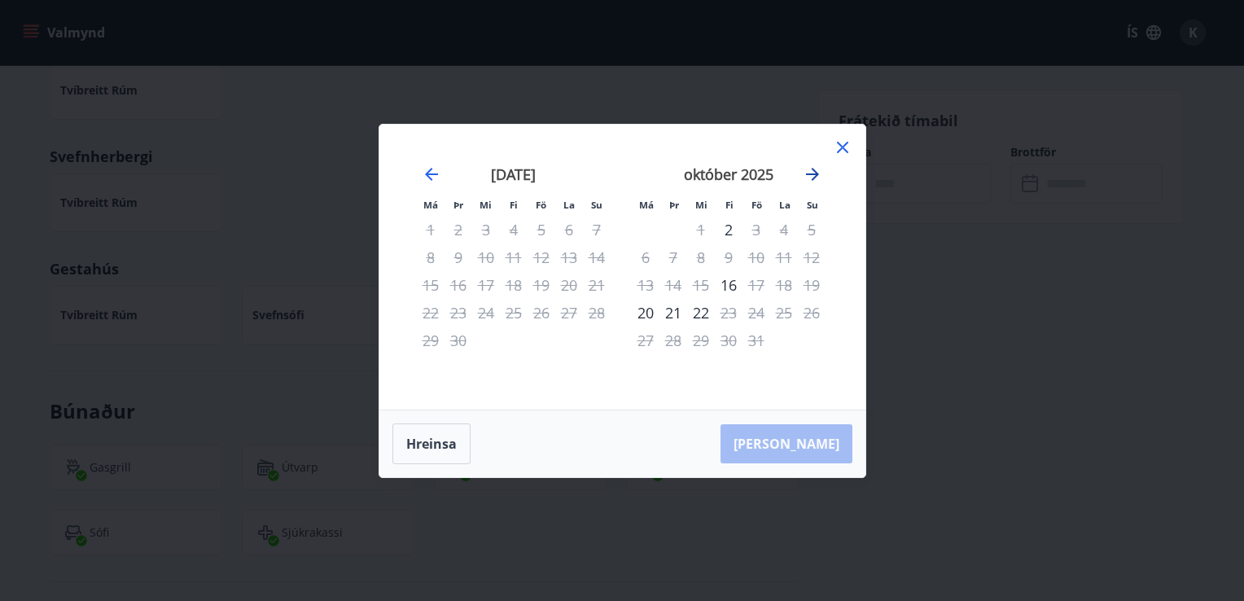
click at [811, 179] on icon "Move forward to switch to the next month." at bounding box center [813, 175] width 20 height 20
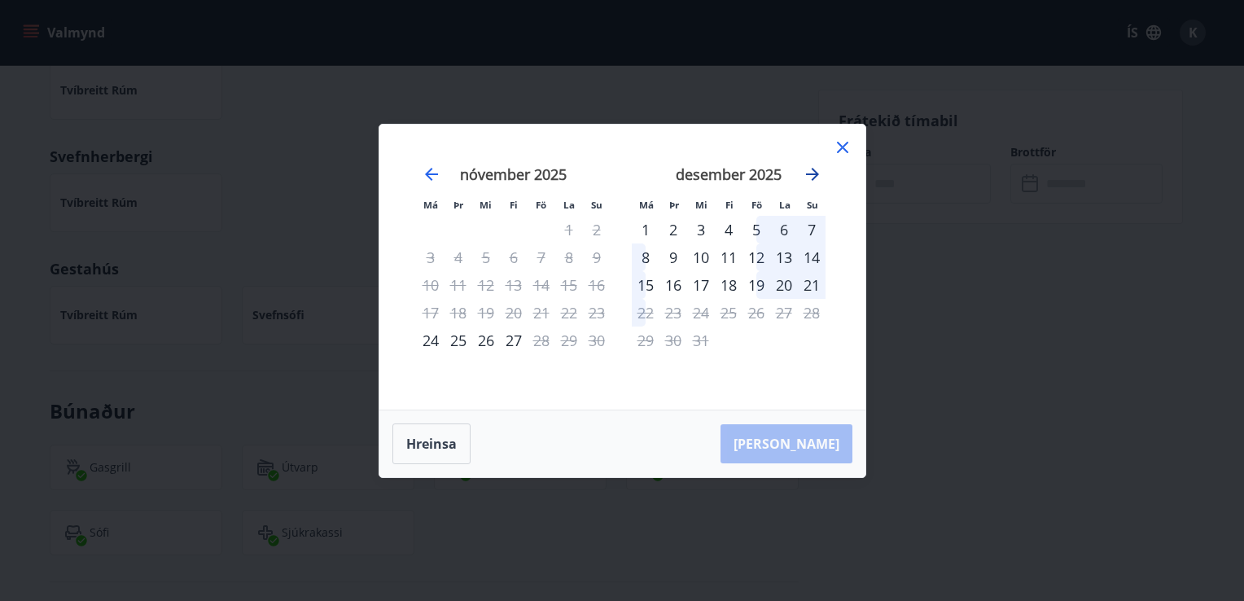
click at [811, 179] on icon "Move forward to switch to the next month." at bounding box center [813, 175] width 20 height 20
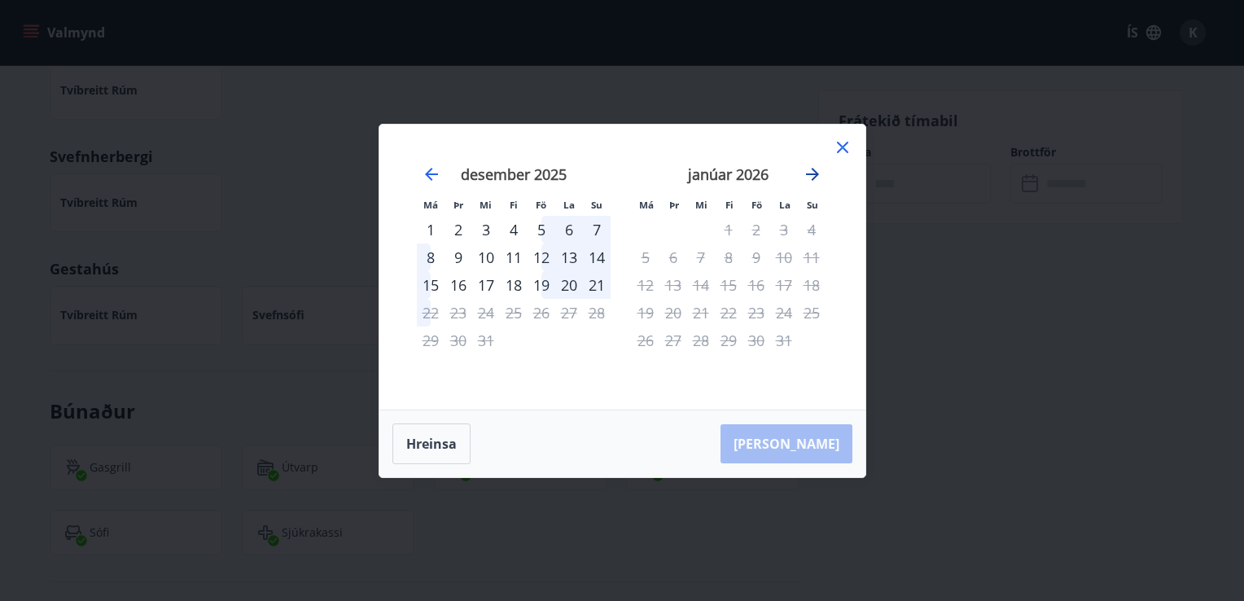
click at [811, 179] on icon "Move forward to switch to the next month." at bounding box center [813, 175] width 20 height 20
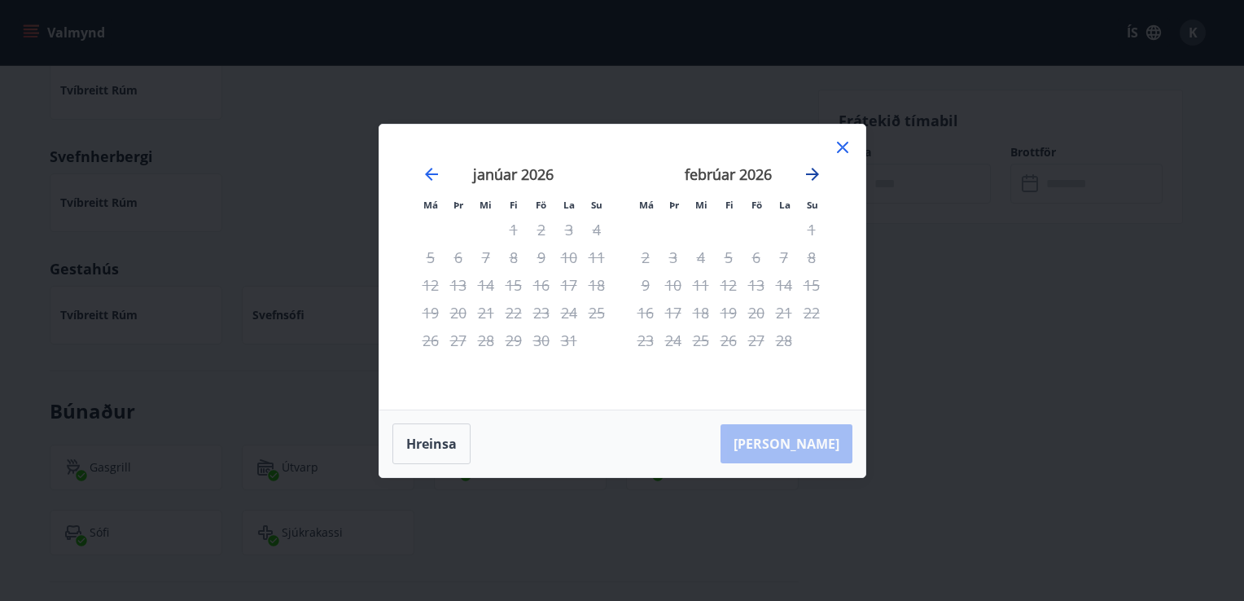
click at [811, 179] on icon "Move forward to switch to the next month." at bounding box center [813, 175] width 20 height 20
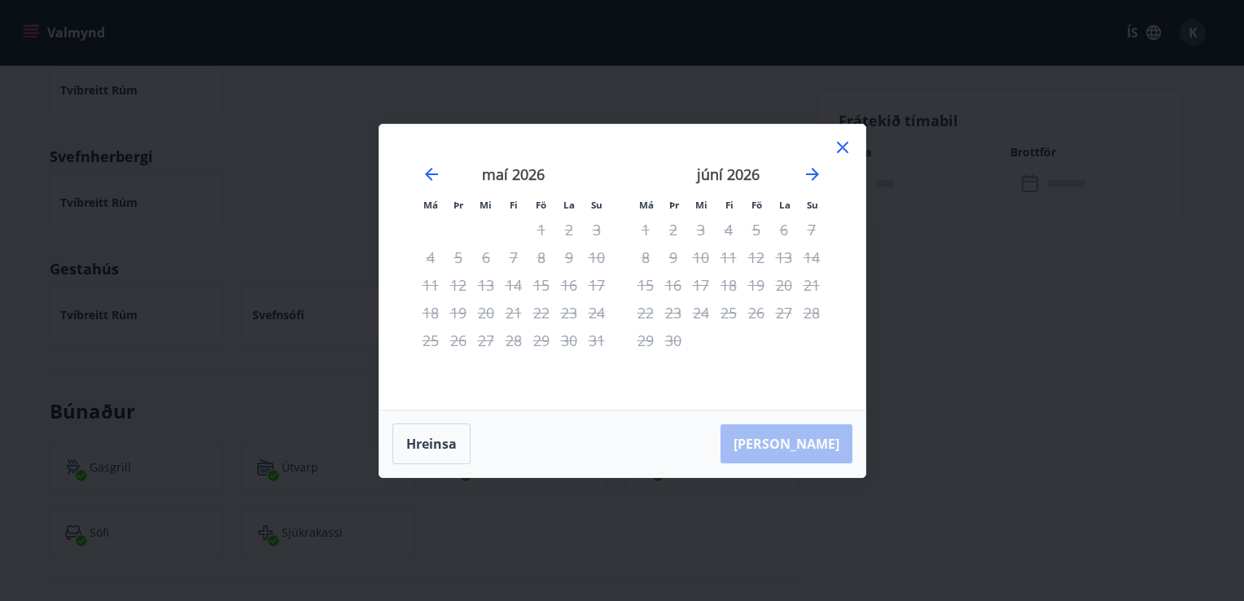
click at [850, 151] on icon at bounding box center [843, 148] width 20 height 20
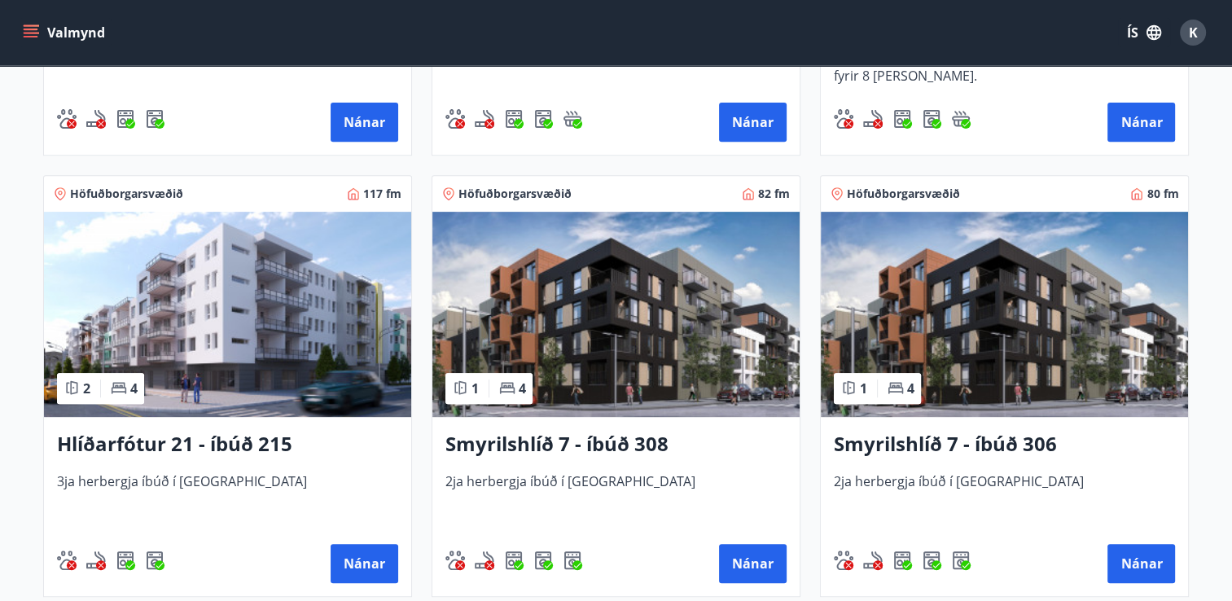
scroll to position [657, 0]
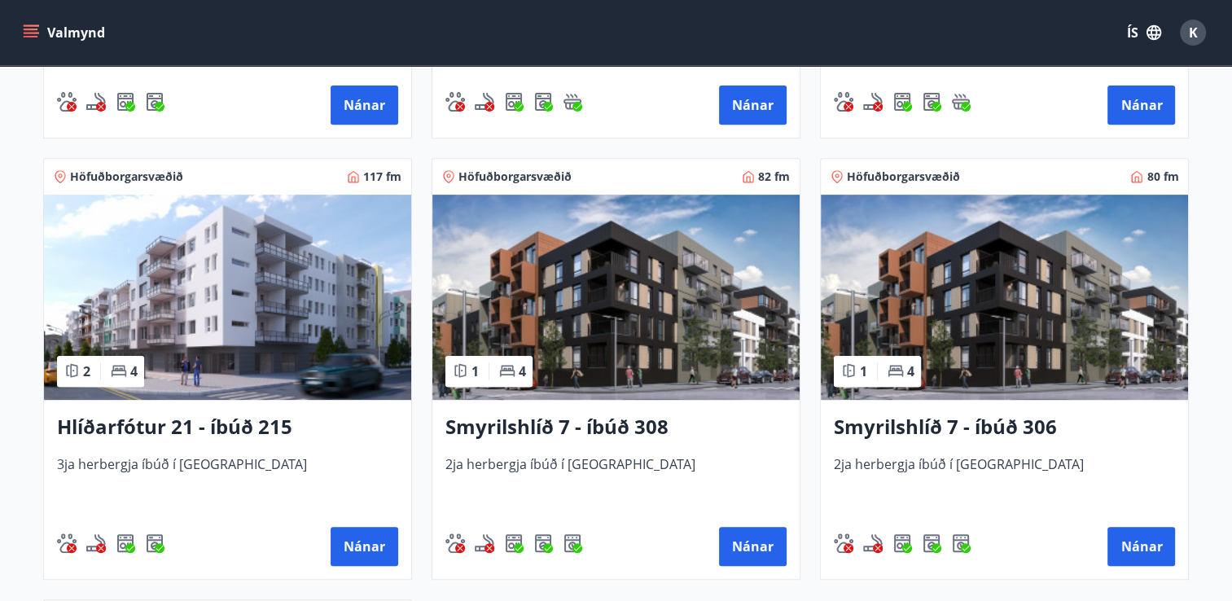
click at [1052, 309] on img at bounding box center [1004, 297] width 367 height 205
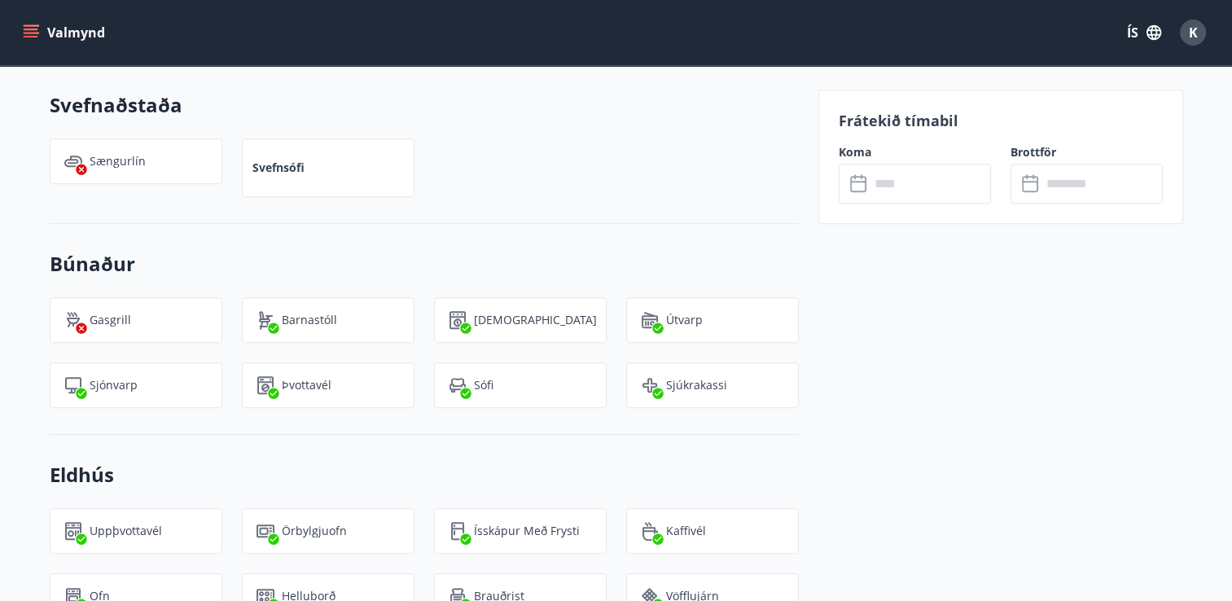
scroll to position [754, 0]
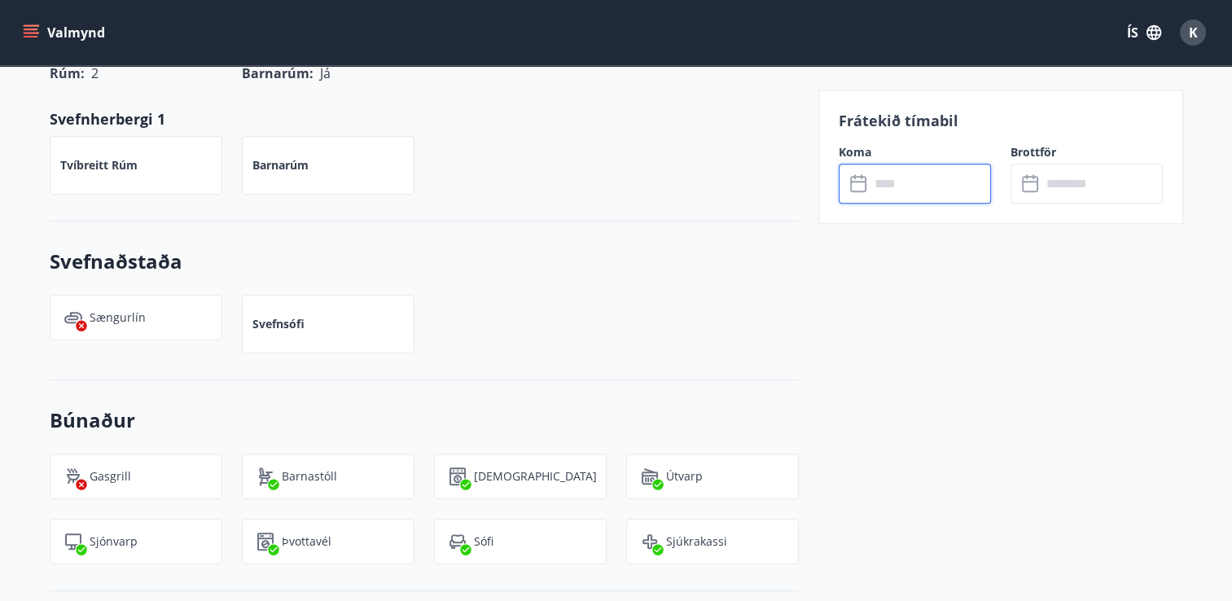
click at [920, 187] on input "text" at bounding box center [930, 184] width 121 height 40
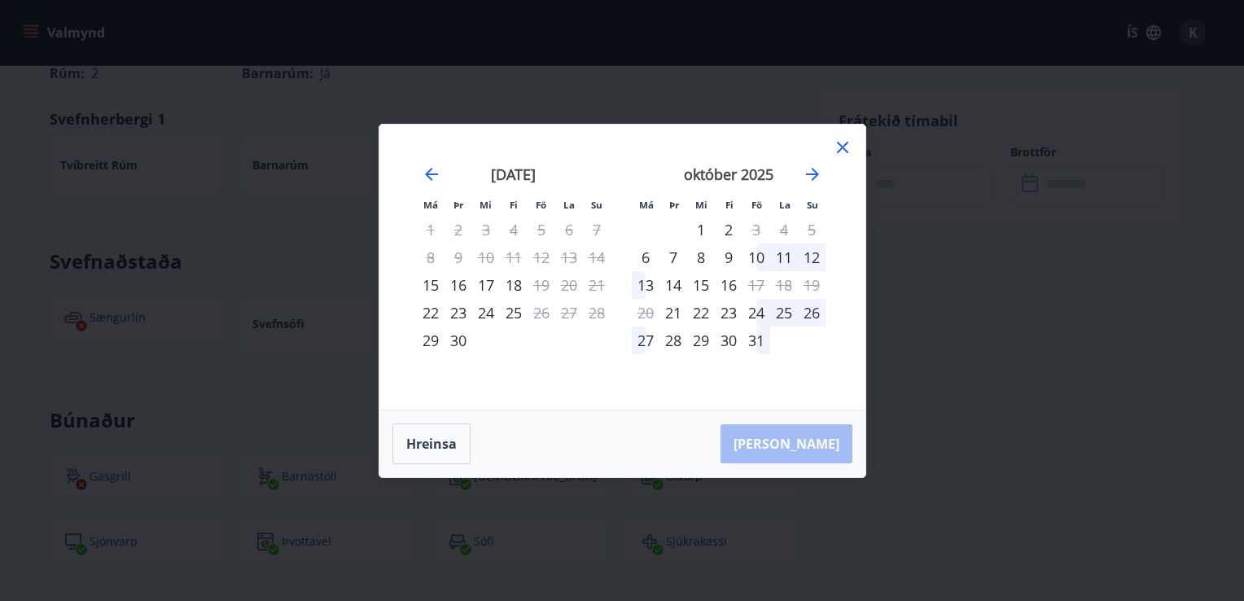
click at [922, 233] on div "Má Þr Mi Fi Fö La Su Má Þr Mi Fi Fö La Su [DATE] 1 2 3 4 5 6 7 8 9 10 11 12 13 …" at bounding box center [622, 300] width 1244 height 601
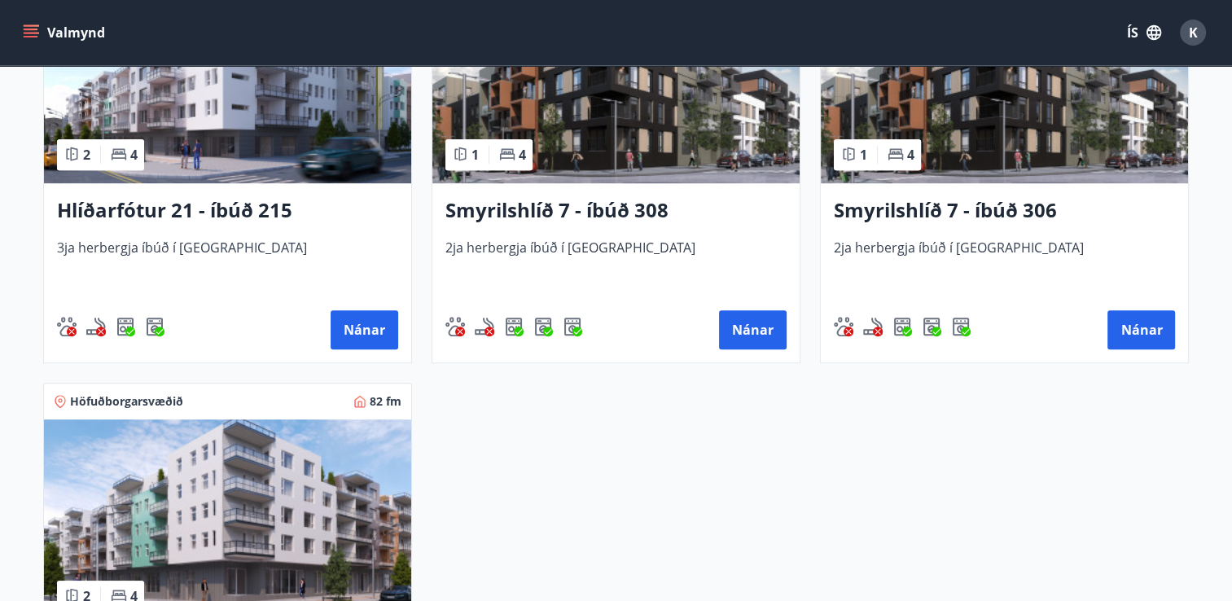
scroll to position [928, 0]
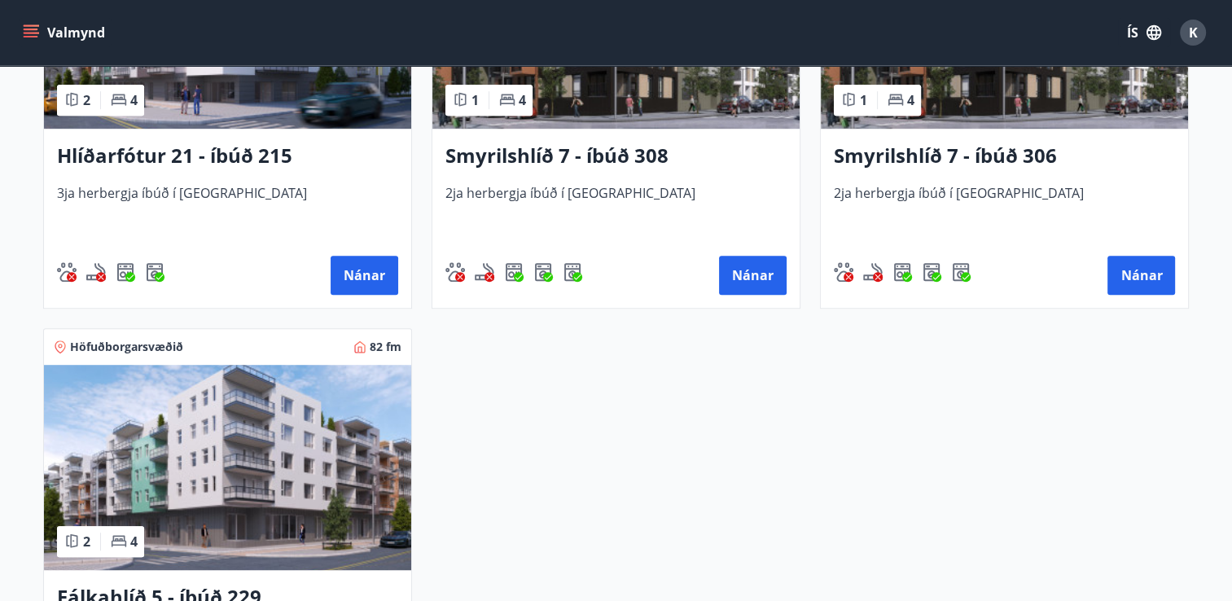
click at [217, 477] on img at bounding box center [227, 467] width 367 height 205
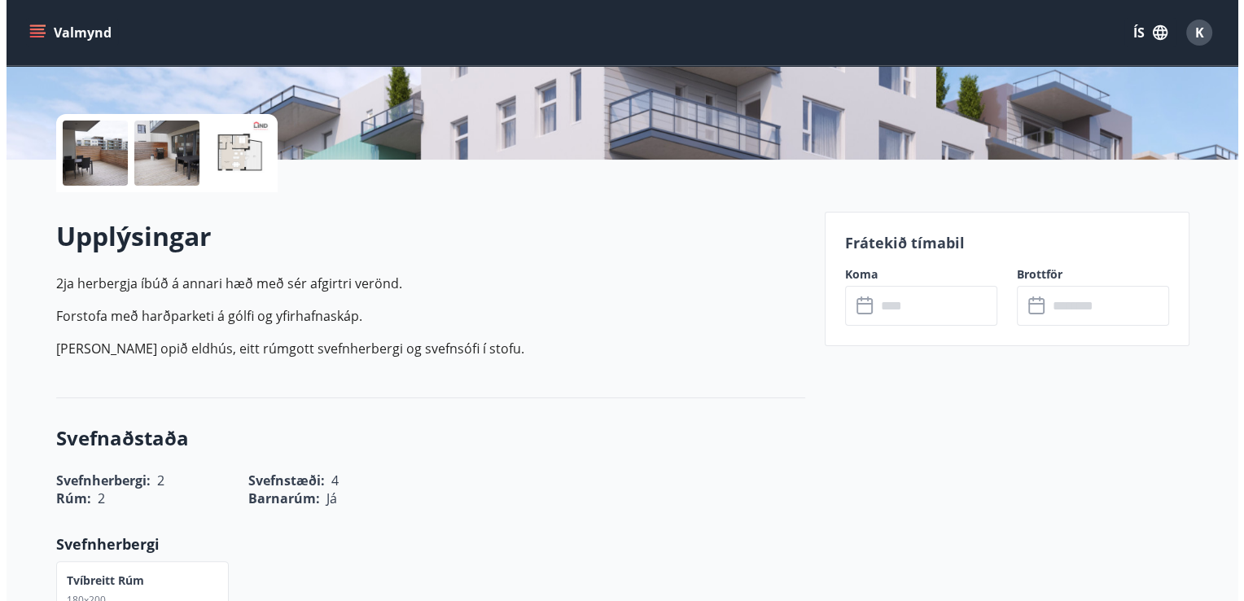
scroll to position [288, 0]
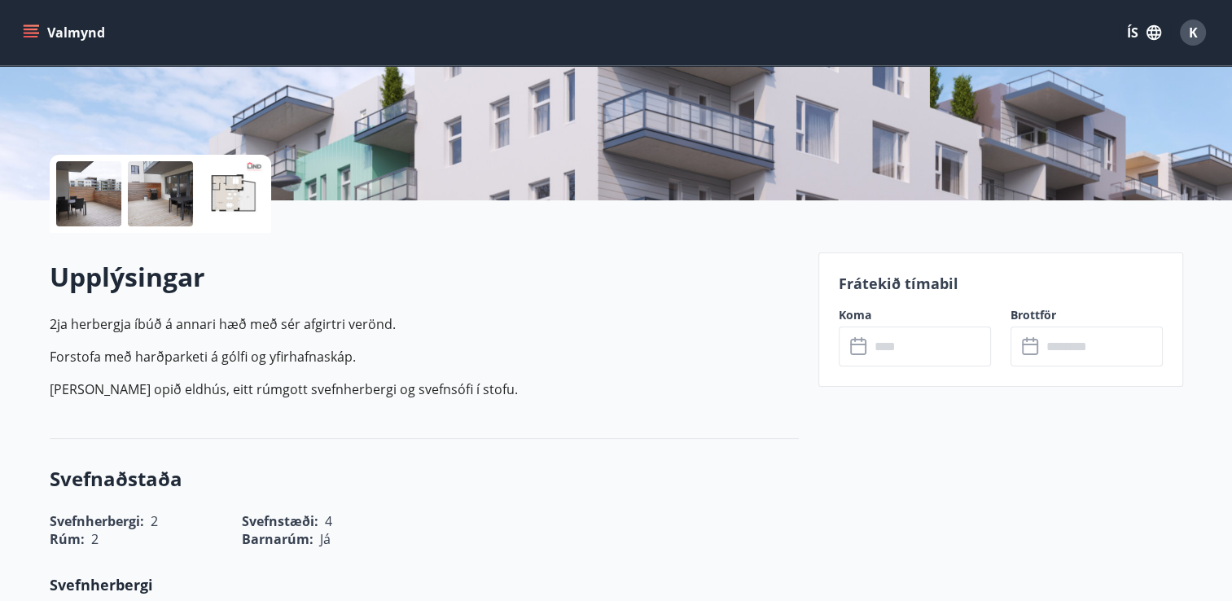
click at [76, 184] on div at bounding box center [88, 193] width 65 height 65
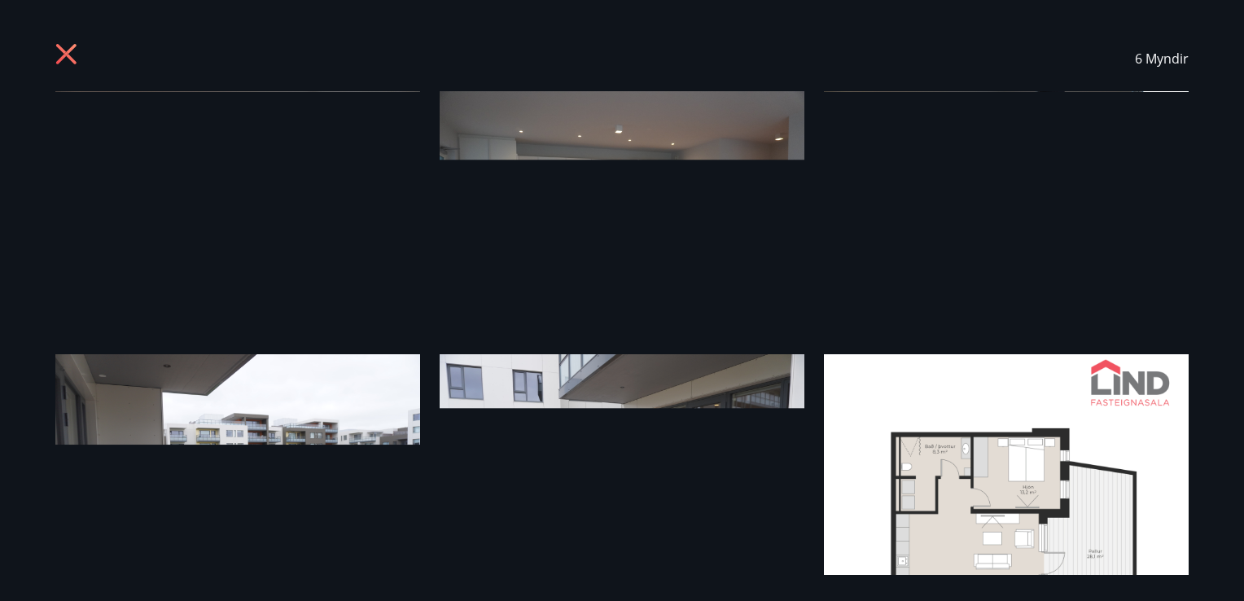
click at [277, 228] on img at bounding box center [237, 213] width 365 height 244
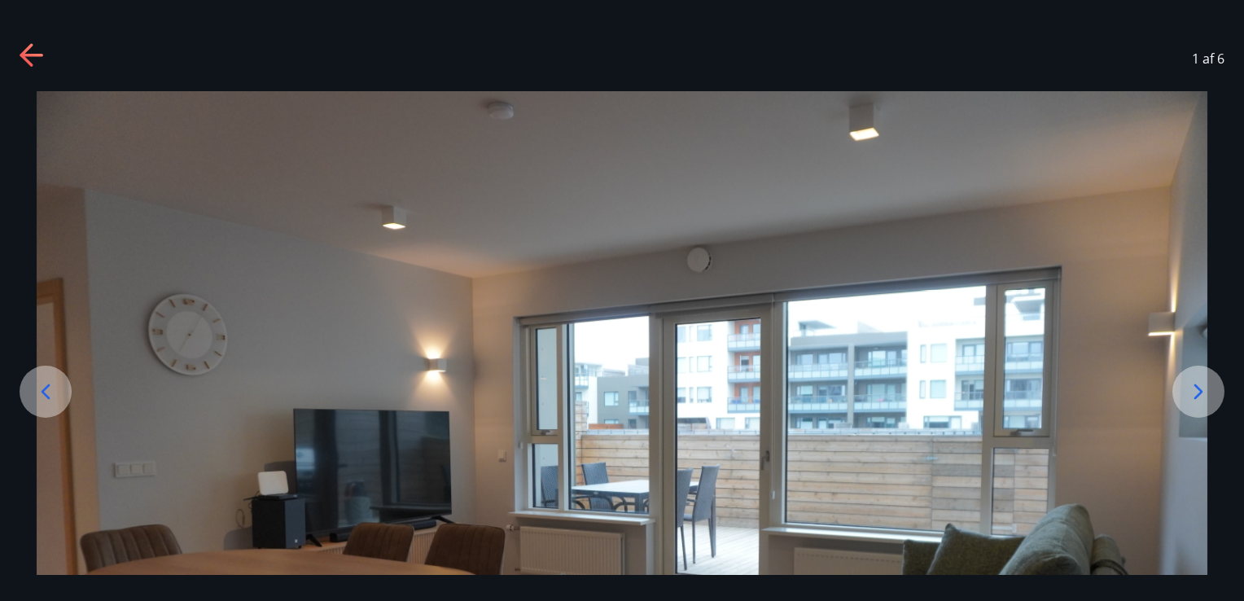
click at [1191, 388] on icon at bounding box center [1199, 392] width 26 height 26
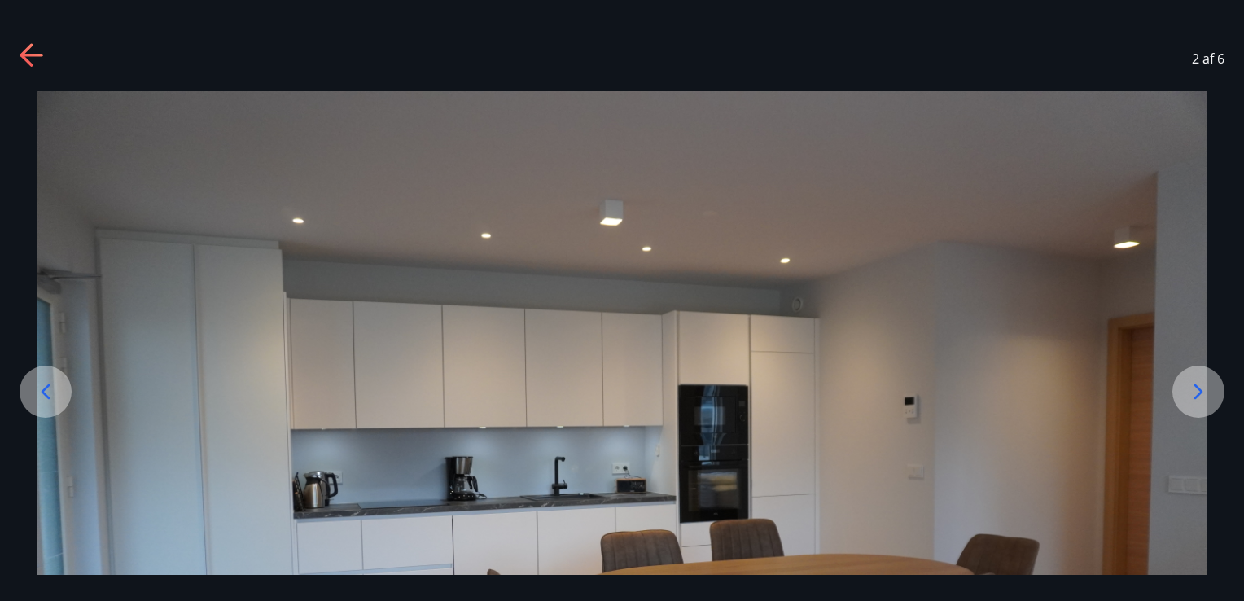
click at [1191, 388] on icon at bounding box center [1199, 392] width 26 height 26
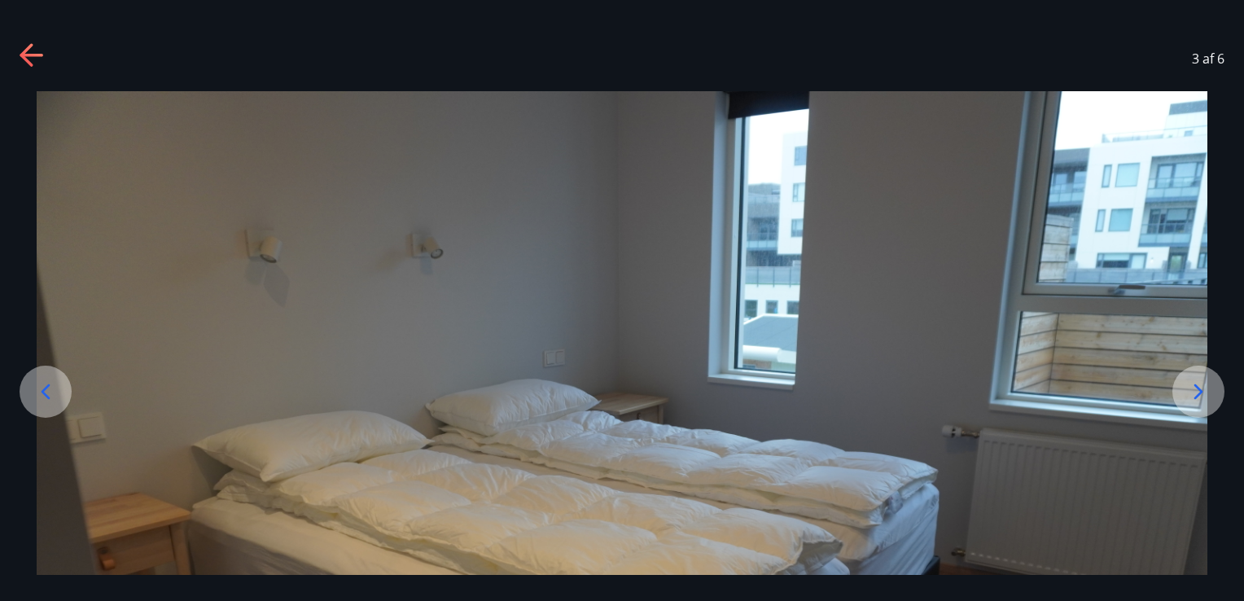
click at [1191, 388] on icon at bounding box center [1199, 392] width 26 height 26
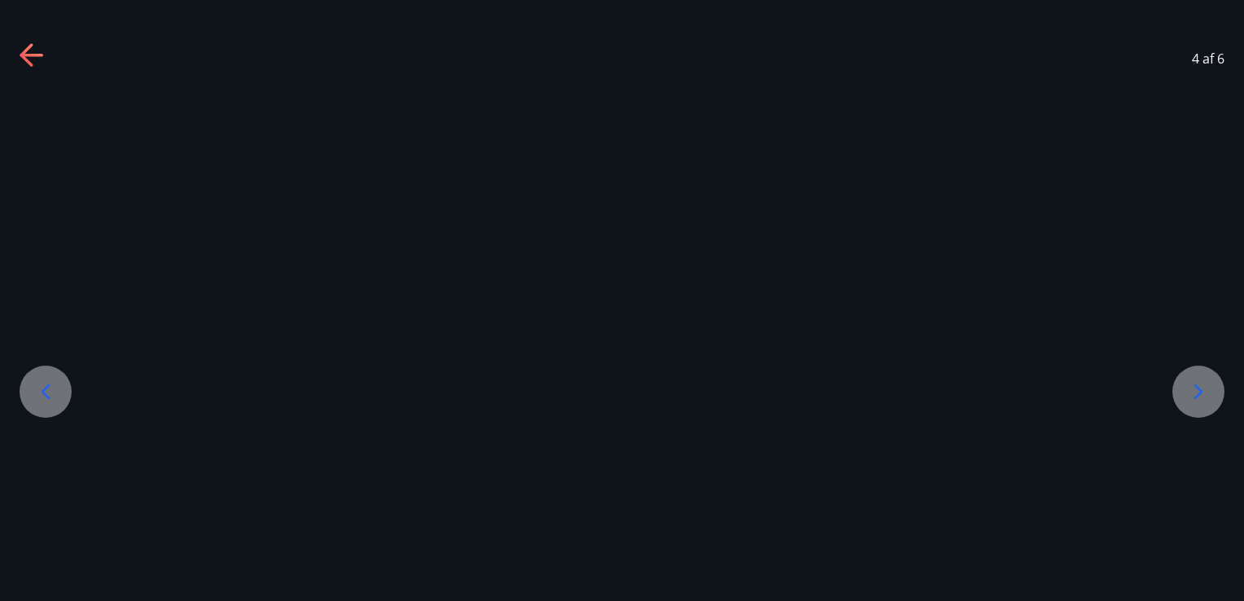
click at [1191, 388] on icon at bounding box center [1199, 392] width 26 height 26
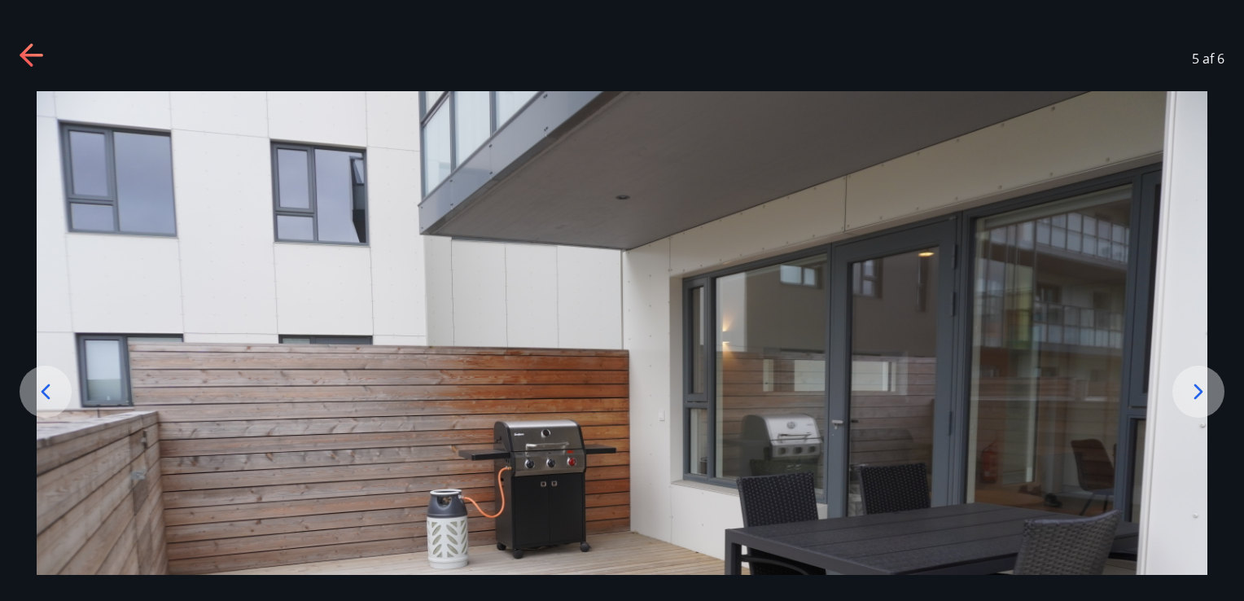
click at [1169, 390] on img at bounding box center [622, 481] width 1171 height 781
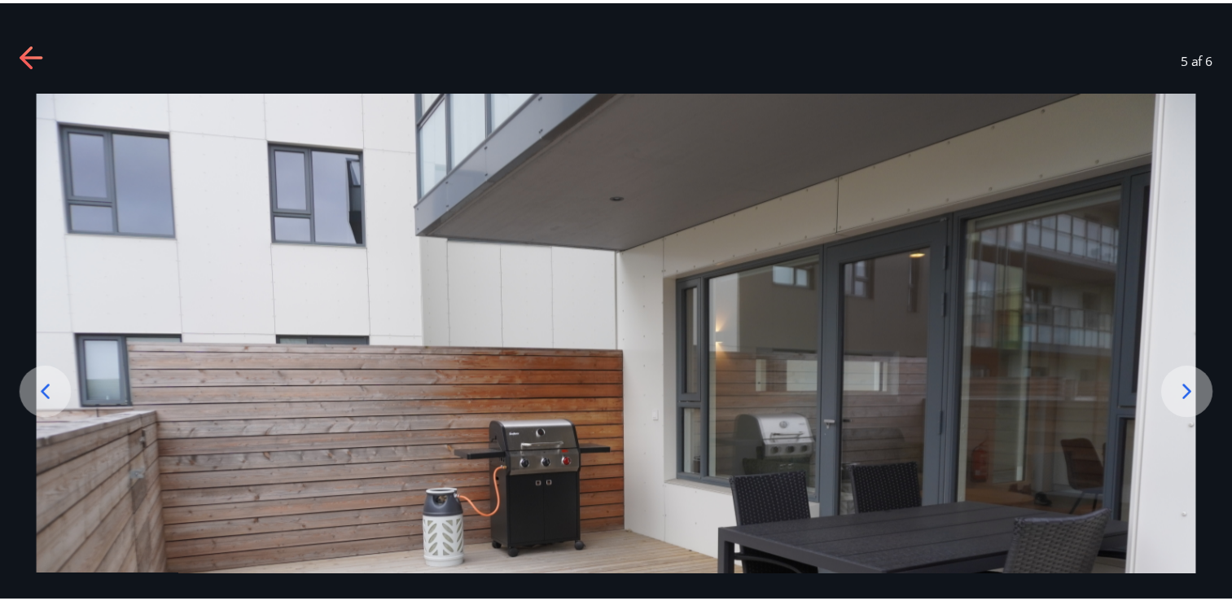
scroll to position [65, 0]
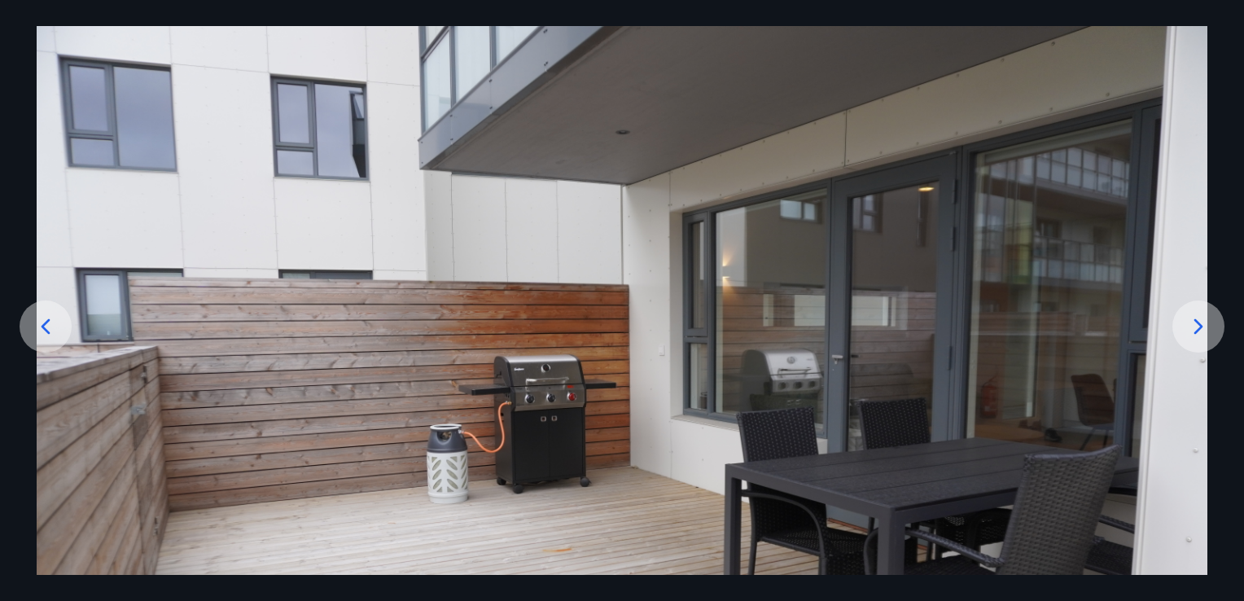
click at [1196, 329] on icon at bounding box center [1199, 327] width 26 height 26
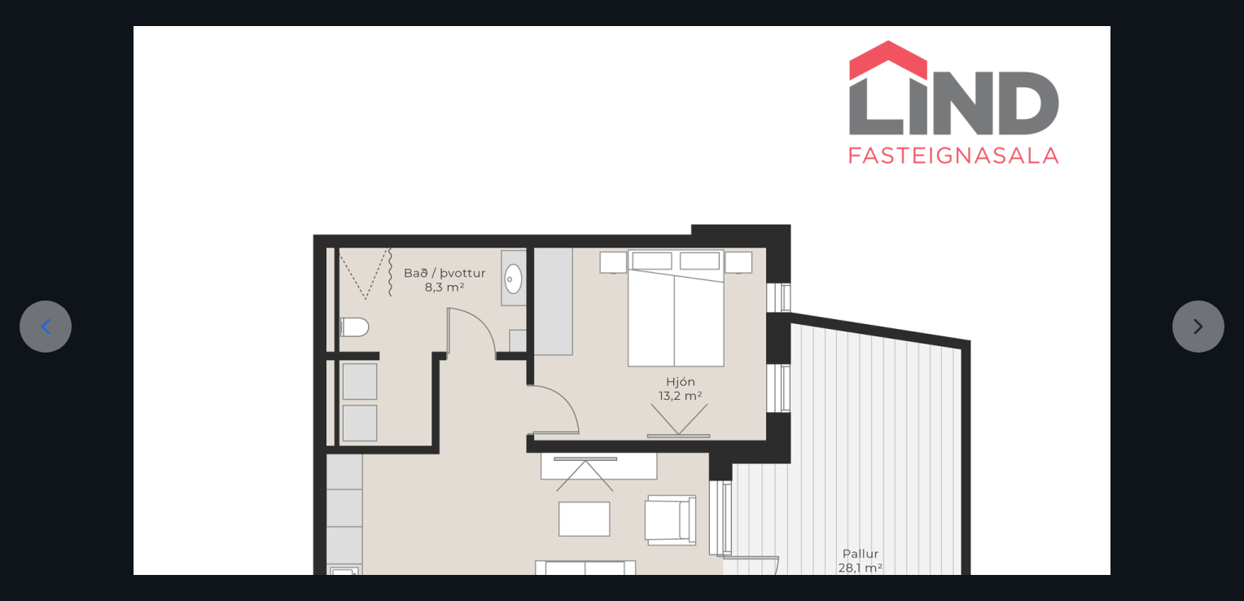
click at [1183, 324] on div at bounding box center [622, 514] width 1244 height 977
click at [1217, 15] on div "6 af 6" at bounding box center [622, 300] width 1244 height 601
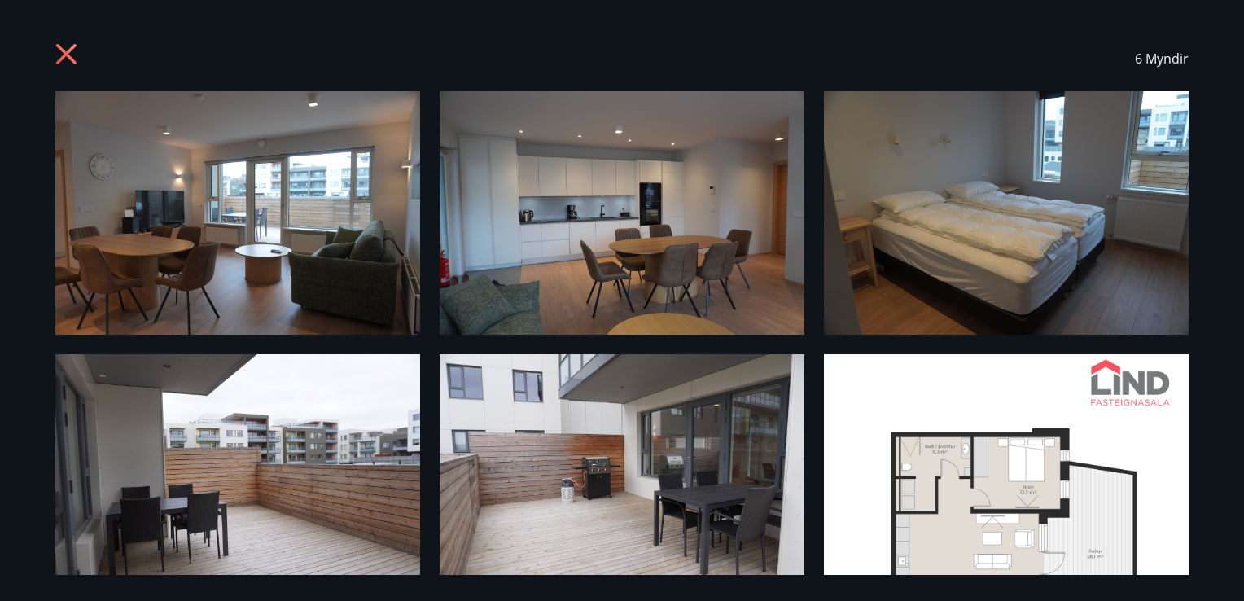
click at [1203, 12] on div "6 Myndir" at bounding box center [622, 300] width 1244 height 601
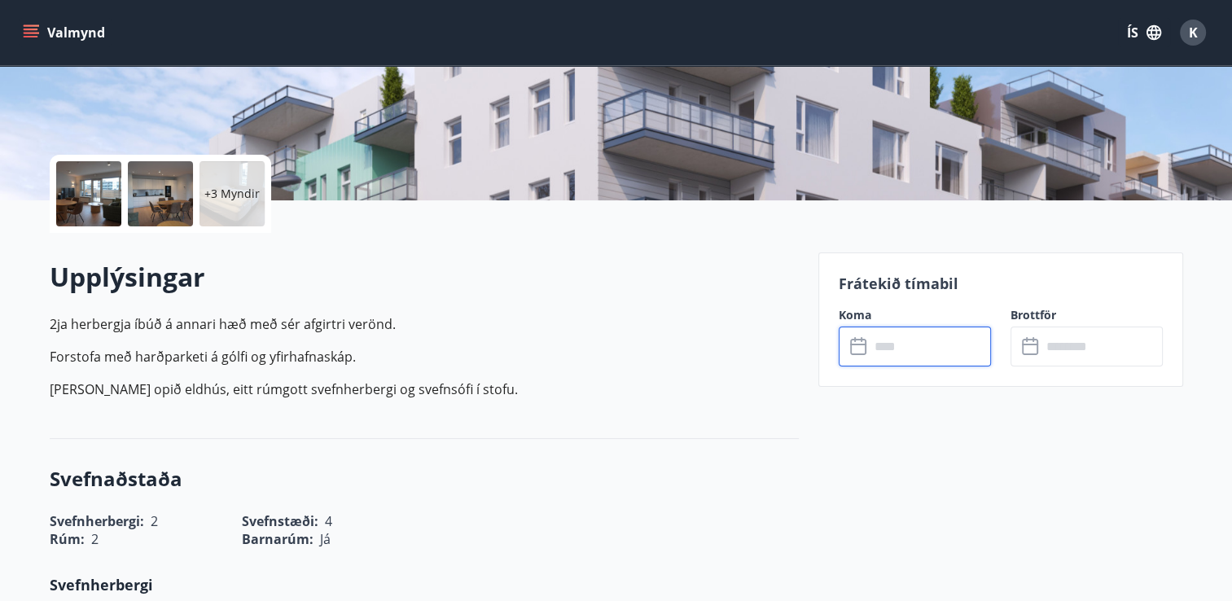
click at [920, 347] on input "text" at bounding box center [930, 347] width 121 height 40
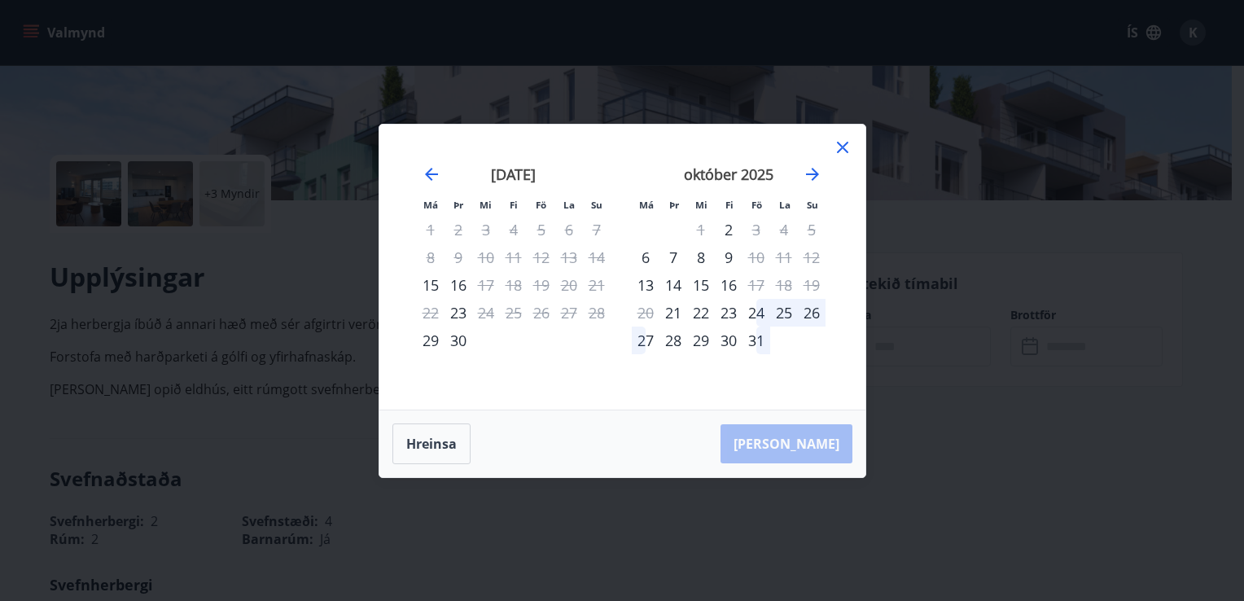
click at [841, 144] on icon at bounding box center [843, 148] width 20 height 20
